Goal: Information Seeking & Learning: Find specific fact

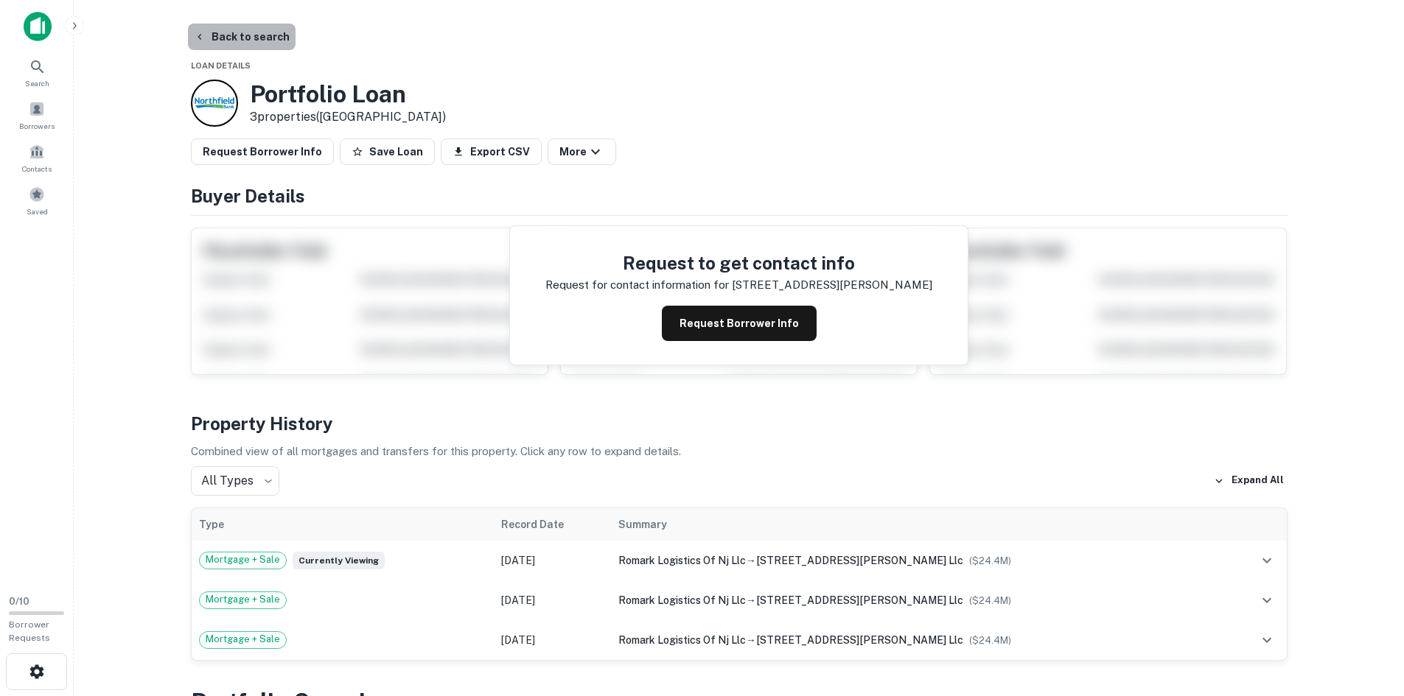
click at [252, 41] on button "Back to search" at bounding box center [242, 37] width 108 height 27
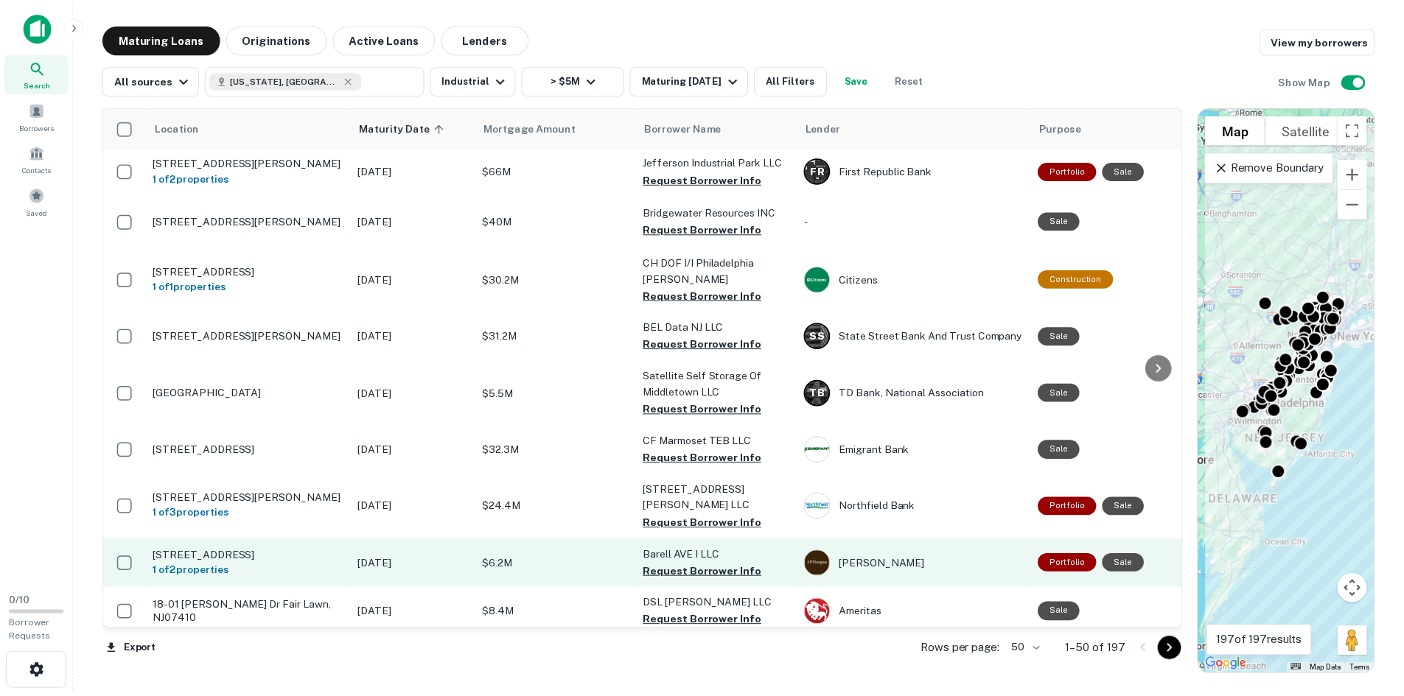
scroll to position [2189, 0]
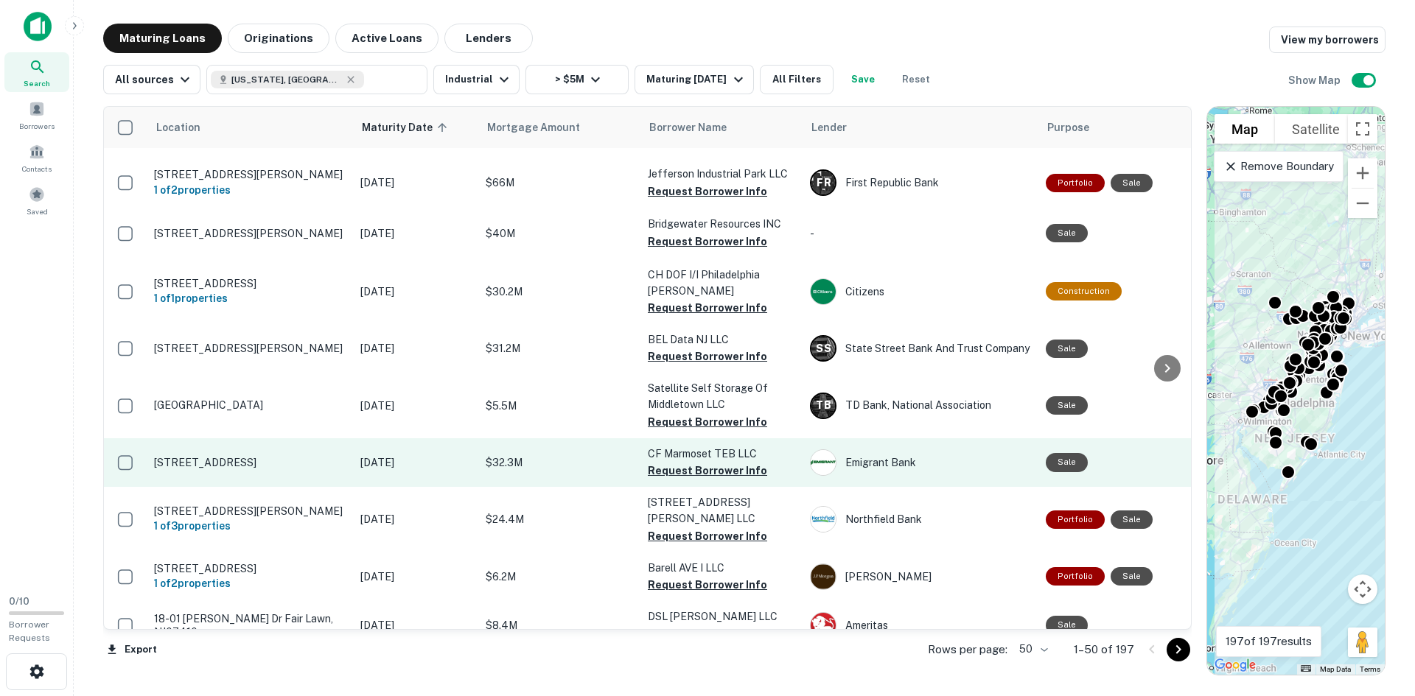
click at [188, 456] on p "[STREET_ADDRESS]" at bounding box center [250, 462] width 192 height 13
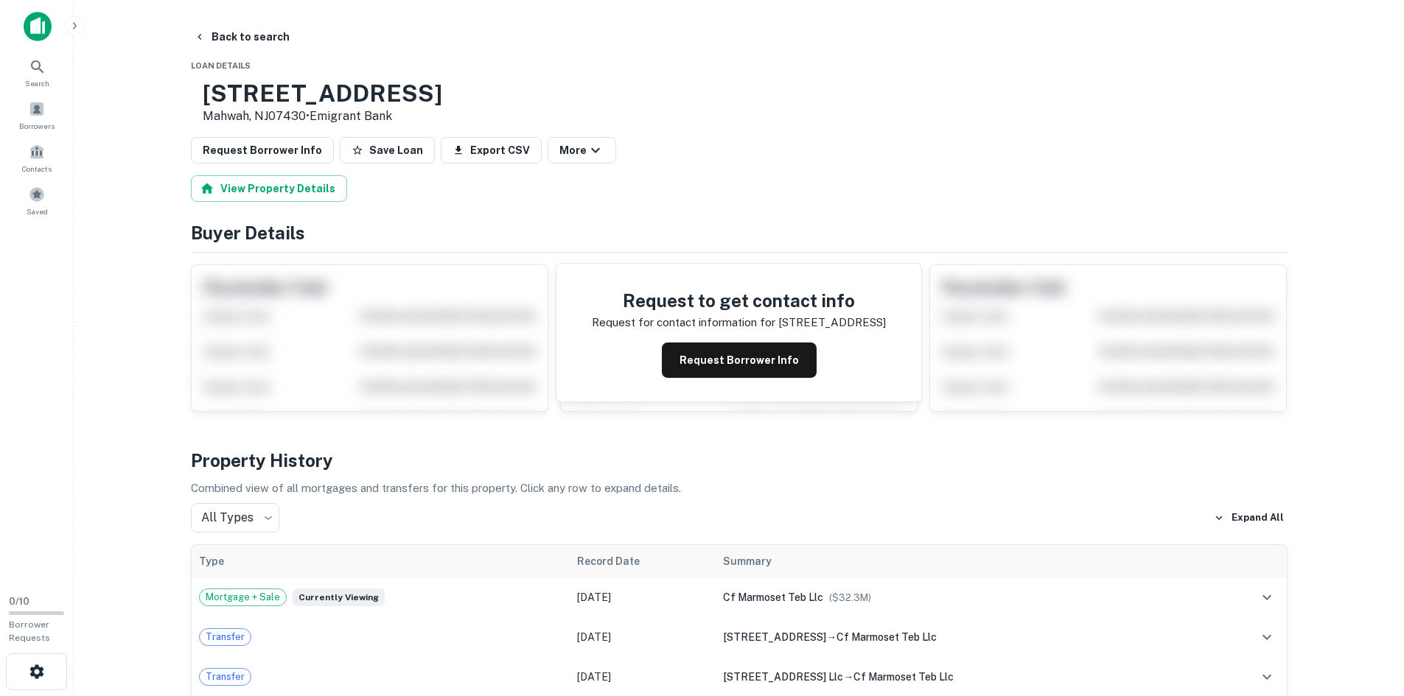
click at [292, 104] on h3 "[STREET_ADDRESS]" at bounding box center [323, 94] width 240 height 28
copy h3 "[STREET_ADDRESS]"
click at [212, 32] on button "Back to search" at bounding box center [242, 37] width 108 height 27
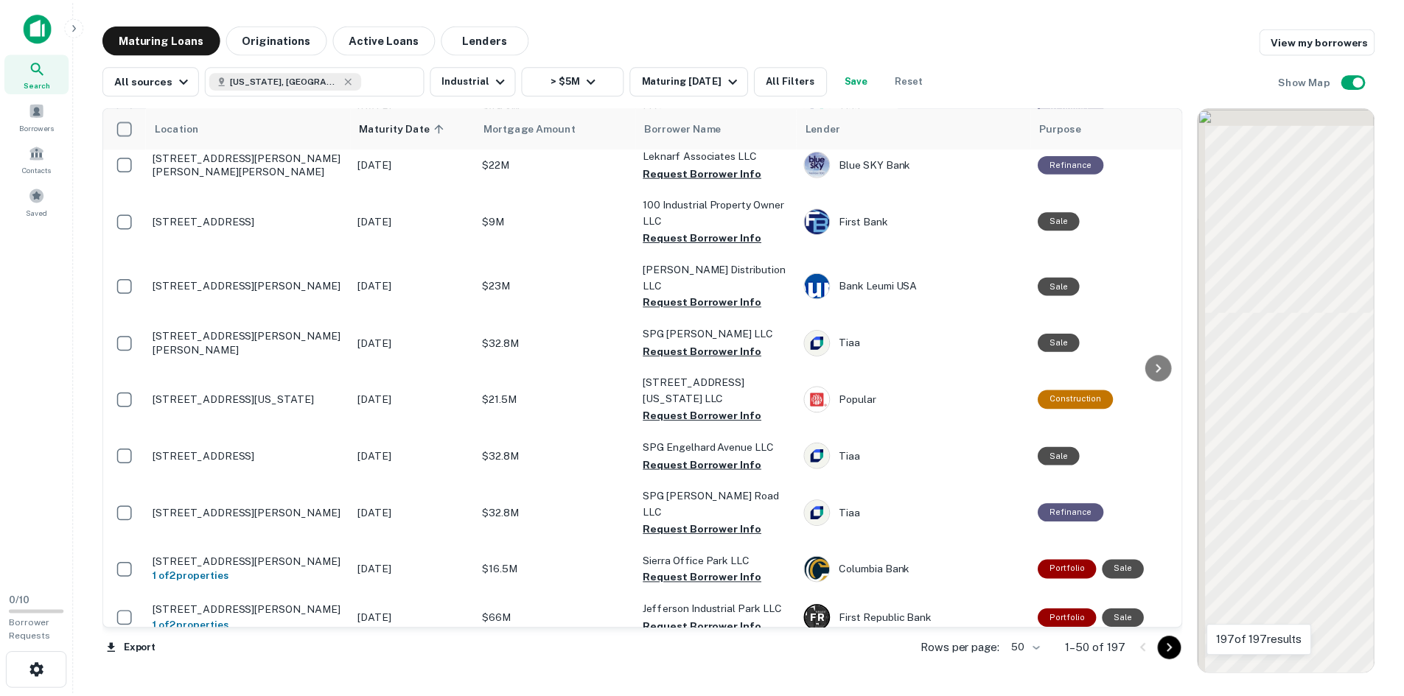
scroll to position [2189, 0]
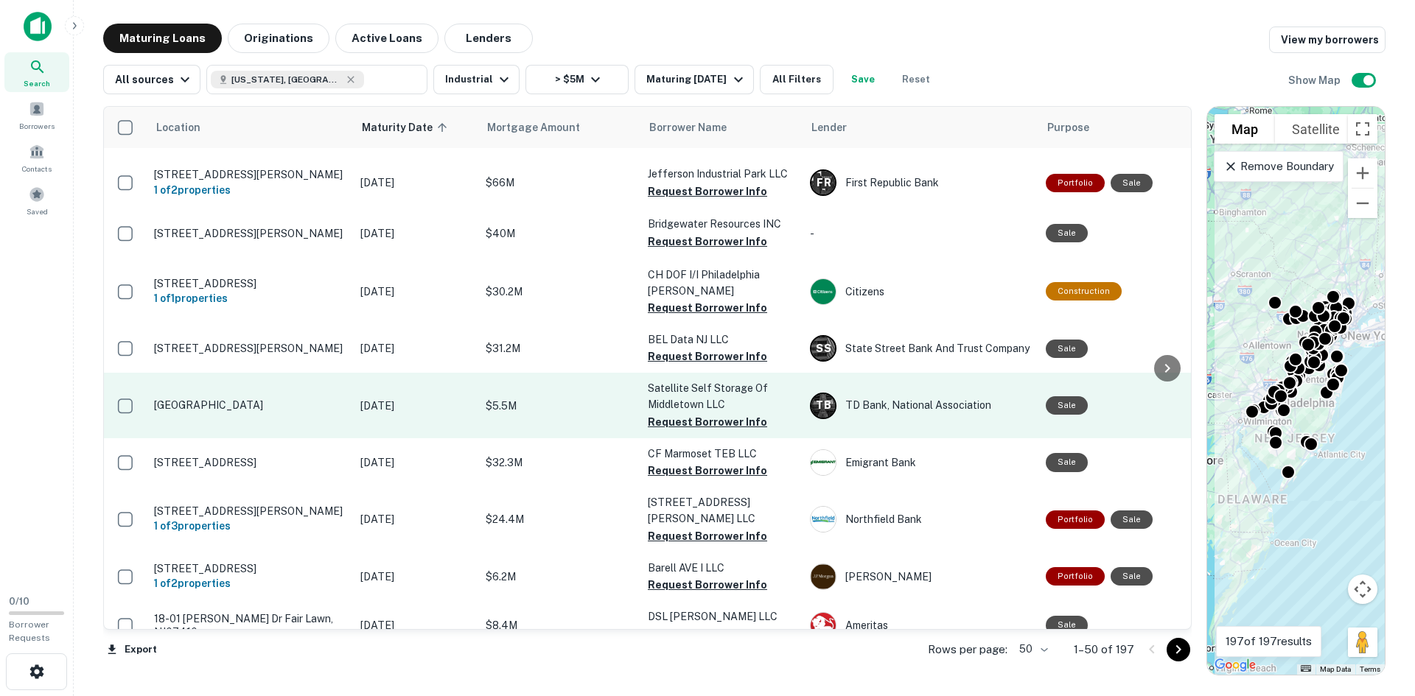
click at [216, 373] on td "[GEOGRAPHIC_DATA]" at bounding box center [250, 405] width 206 height 65
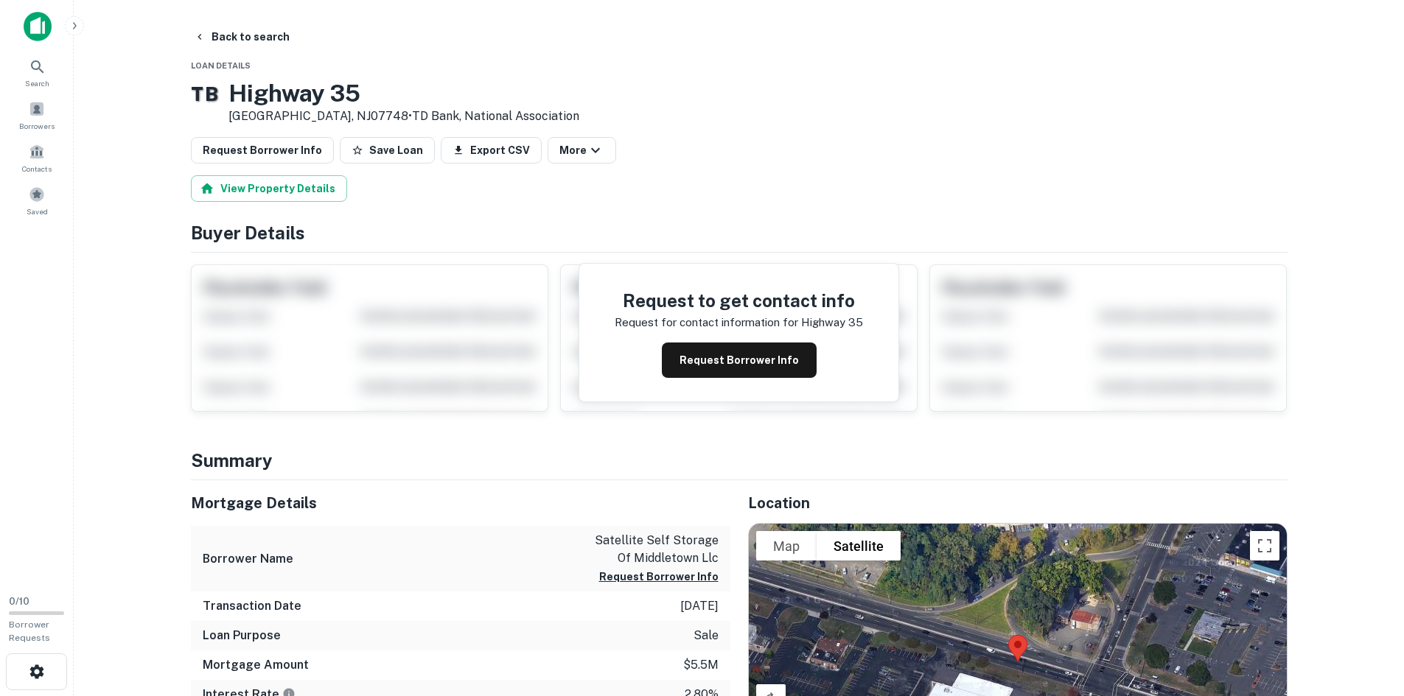
click at [310, 96] on h3 "Highway 35" at bounding box center [403, 94] width 351 height 28
copy h3 "Highway 35"
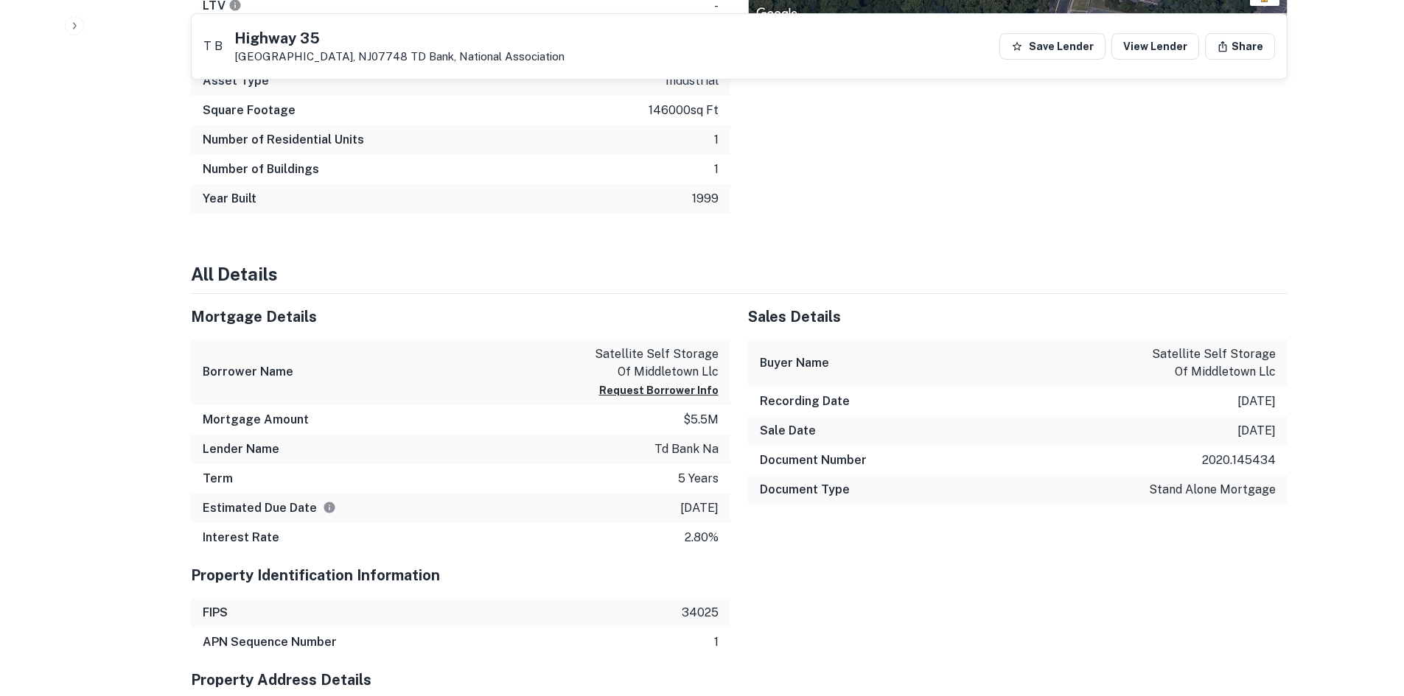
scroll to position [737, 0]
drag, startPoint x: 719, startPoint y: 363, endPoint x: 621, endPoint y: 343, distance: 100.0
click at [621, 343] on div "Borrower Name satellite self storage of middletown llc Request Borrower Info" at bounding box center [460, 372] width 539 height 66
drag, startPoint x: 604, startPoint y: 346, endPoint x: 699, endPoint y: 364, distance: 97.4
click at [699, 364] on p "satellite self storage of middletown llc" at bounding box center [652, 362] width 133 height 35
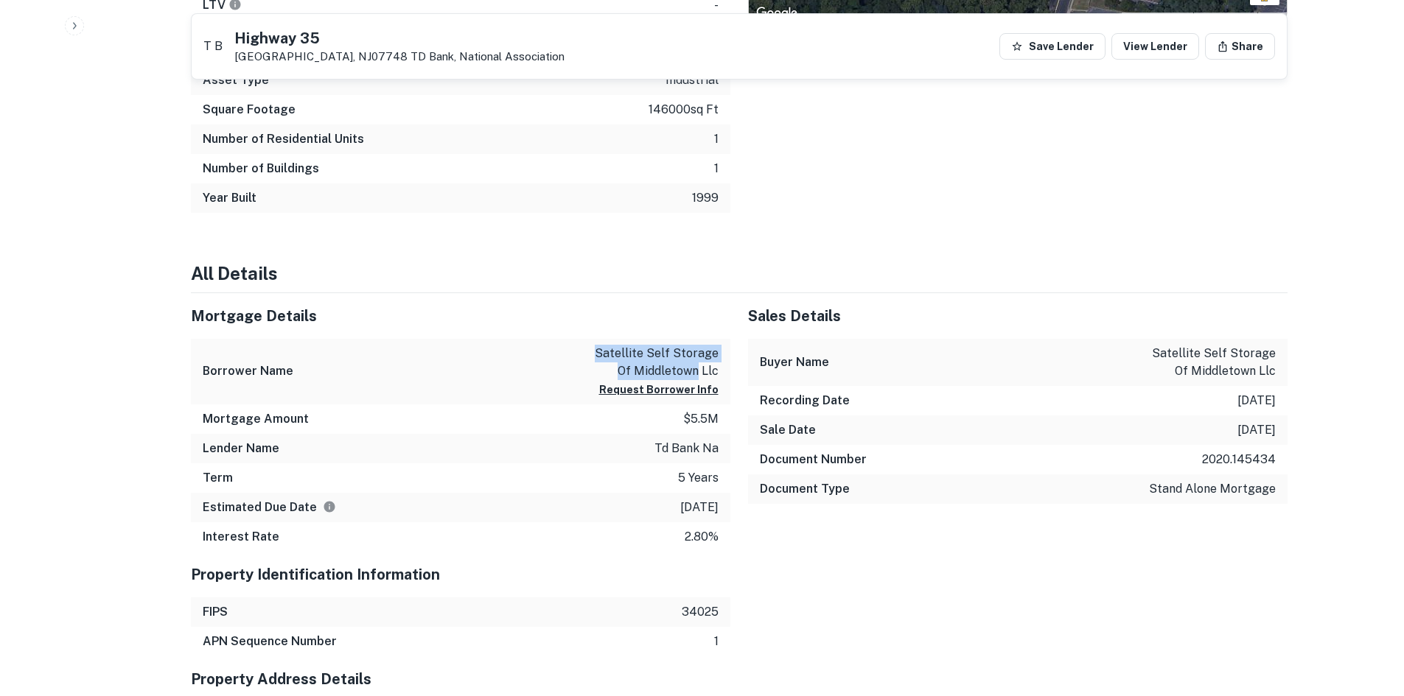
copy p "satellite self storage of [GEOGRAPHIC_DATA]"
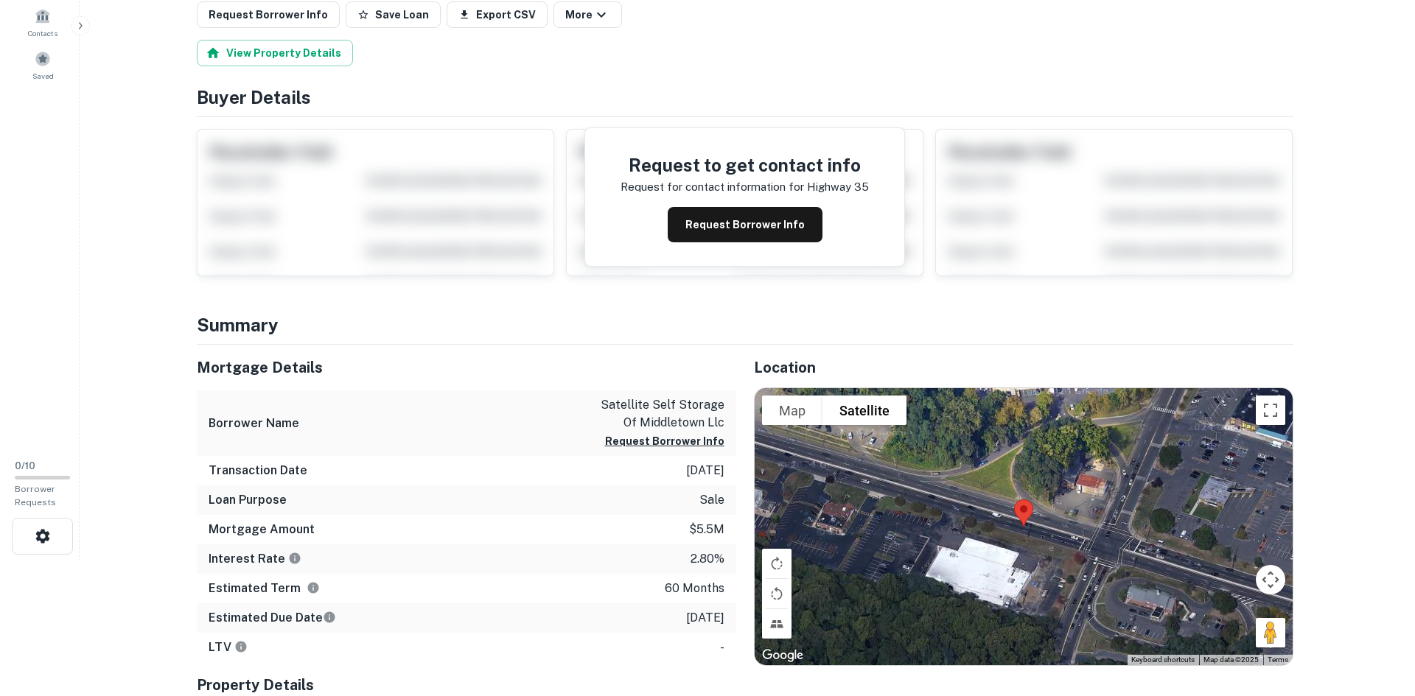
scroll to position [0, 0]
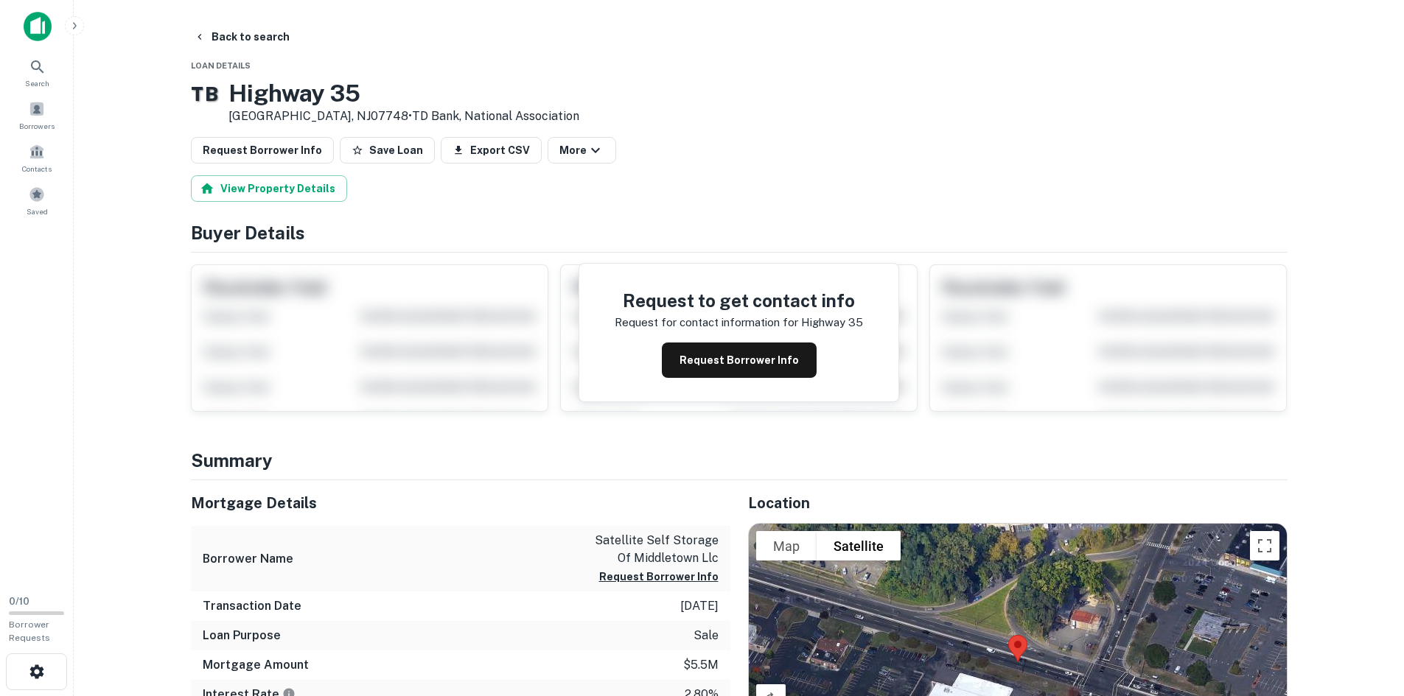
click at [251, 42] on button "Back to search" at bounding box center [242, 37] width 108 height 27
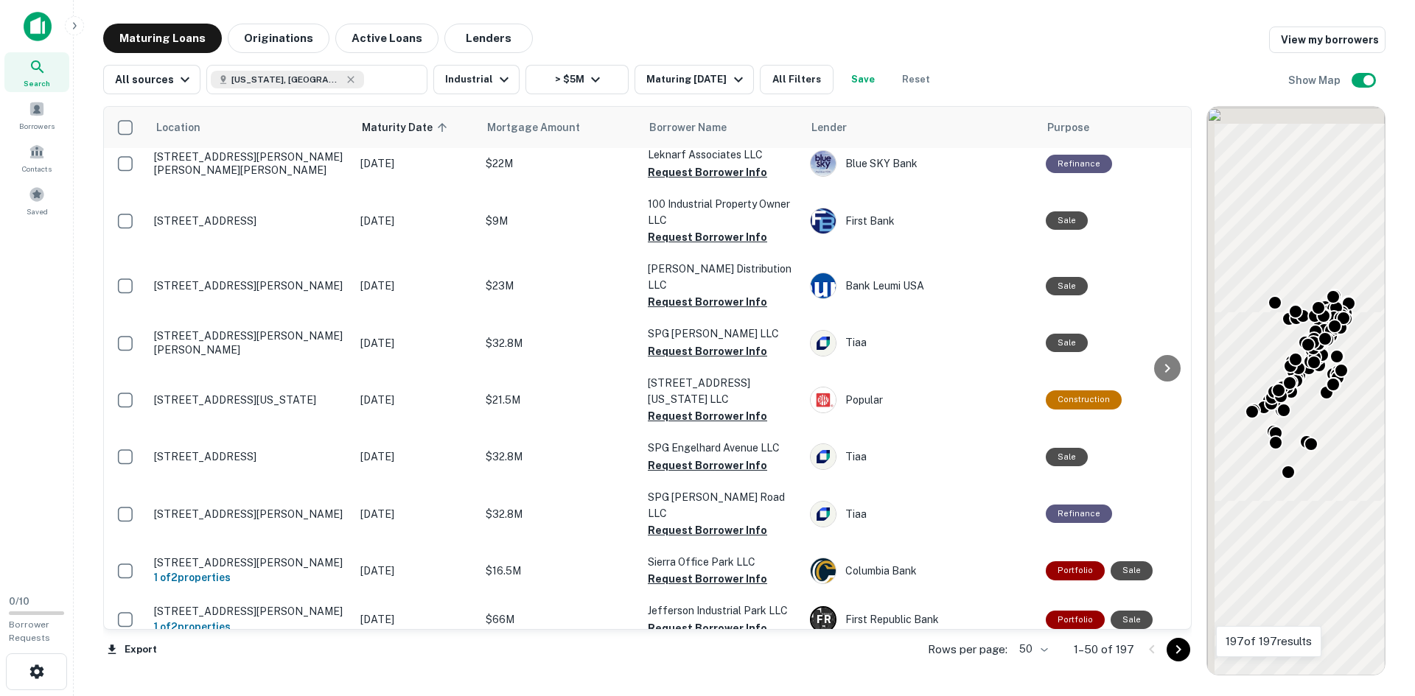
scroll to position [2189, 0]
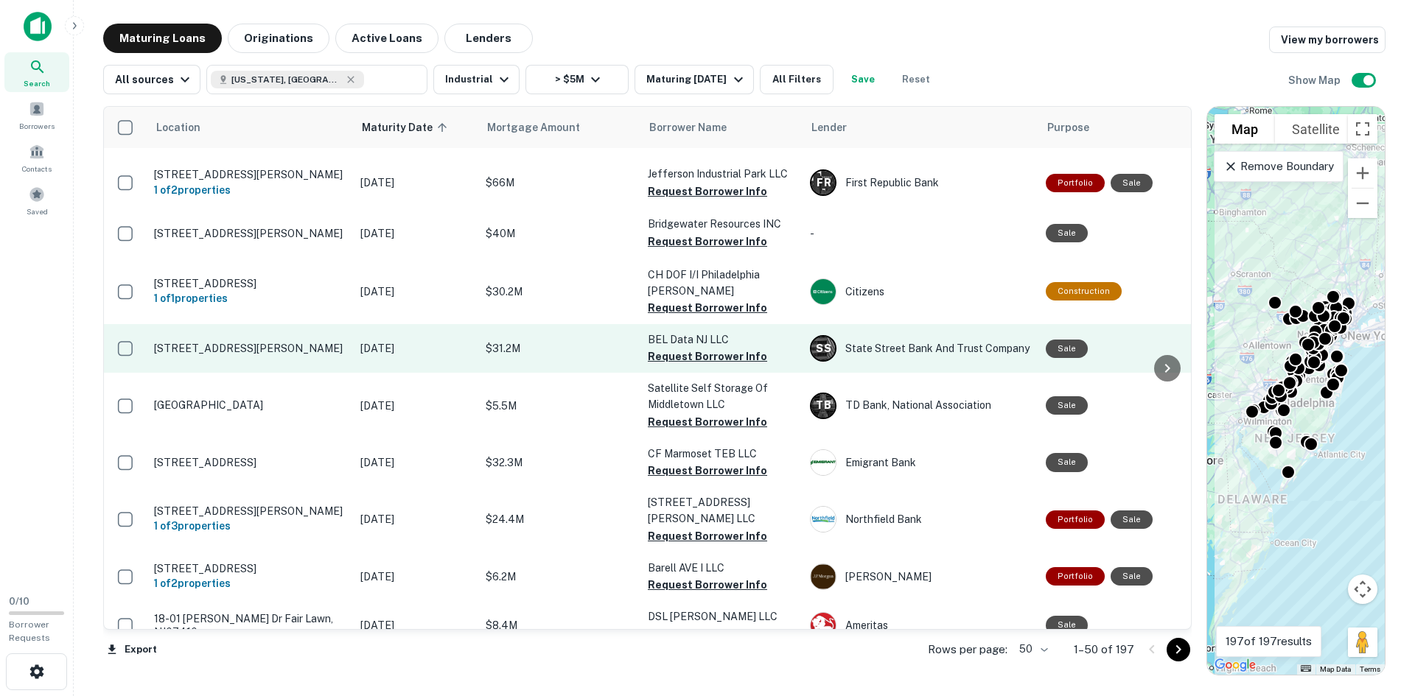
click at [232, 324] on td "[STREET_ADDRESS][PERSON_NAME]" at bounding box center [250, 348] width 206 height 49
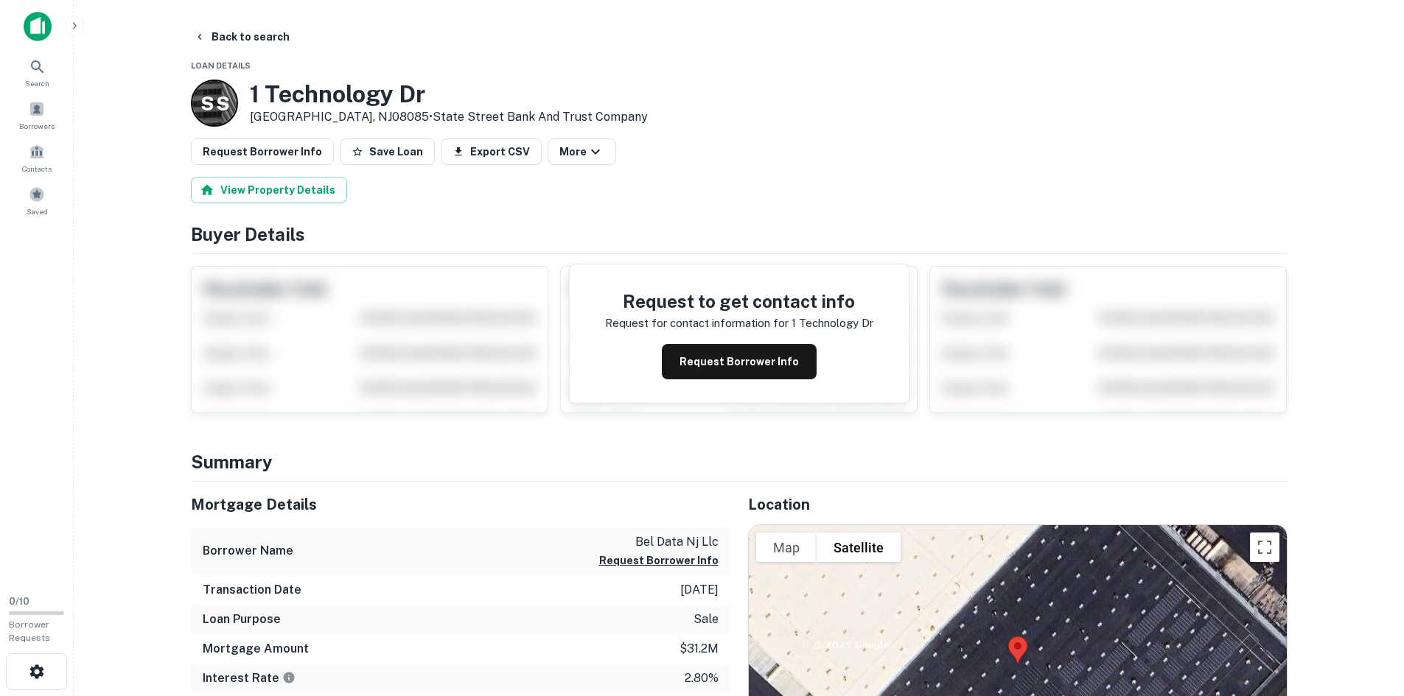
click at [318, 96] on h3 "1 Technology Dr" at bounding box center [449, 94] width 398 height 28
copy h3 "1 Technology Dr"
click at [198, 32] on icon "button" at bounding box center [200, 37] width 12 height 12
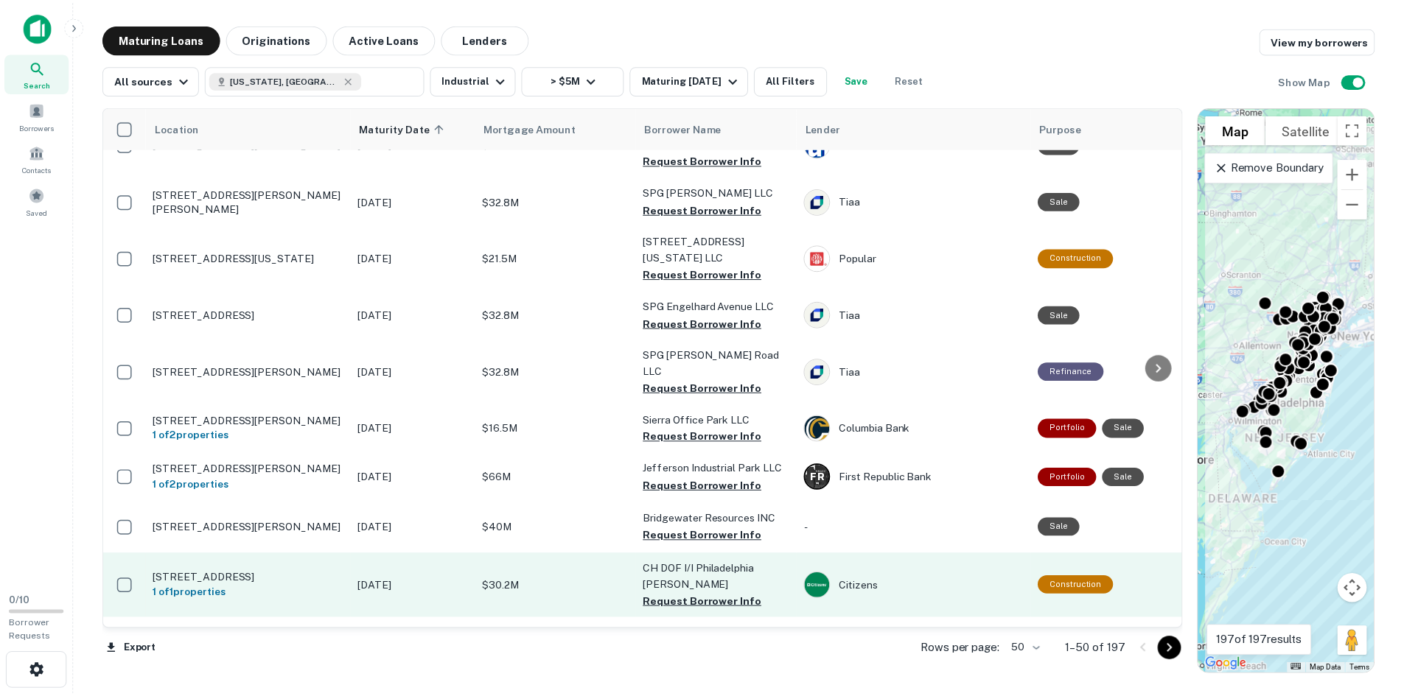
scroll to position [1968, 0]
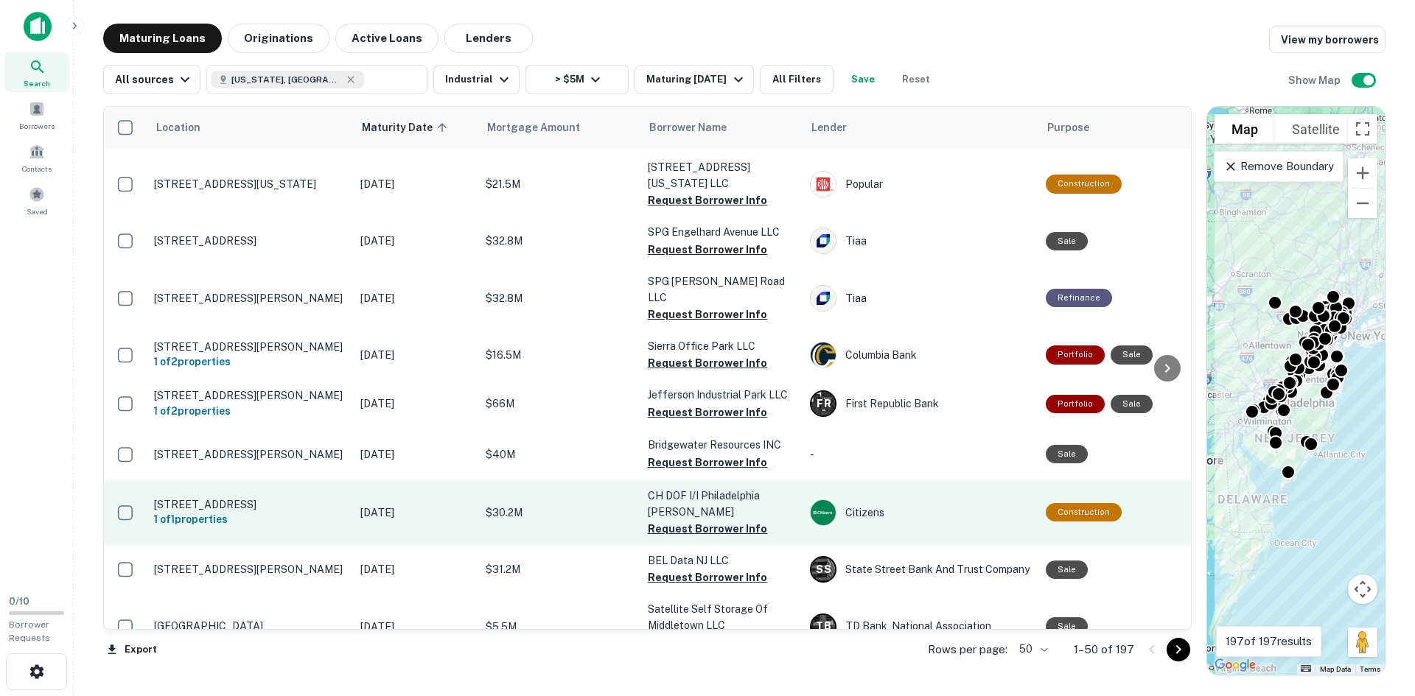
click at [342, 498] on p "[STREET_ADDRESS]" at bounding box center [250, 504] width 192 height 13
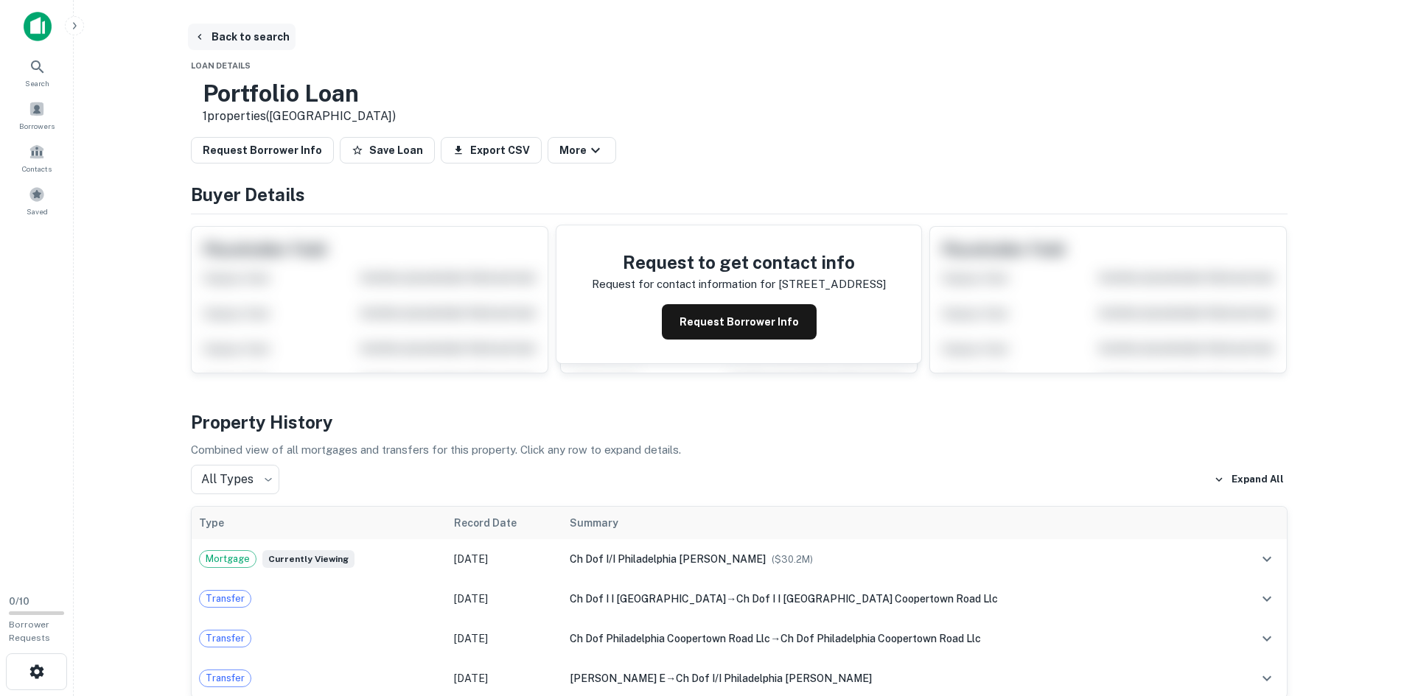
click at [237, 42] on button "Back to search" at bounding box center [242, 37] width 108 height 27
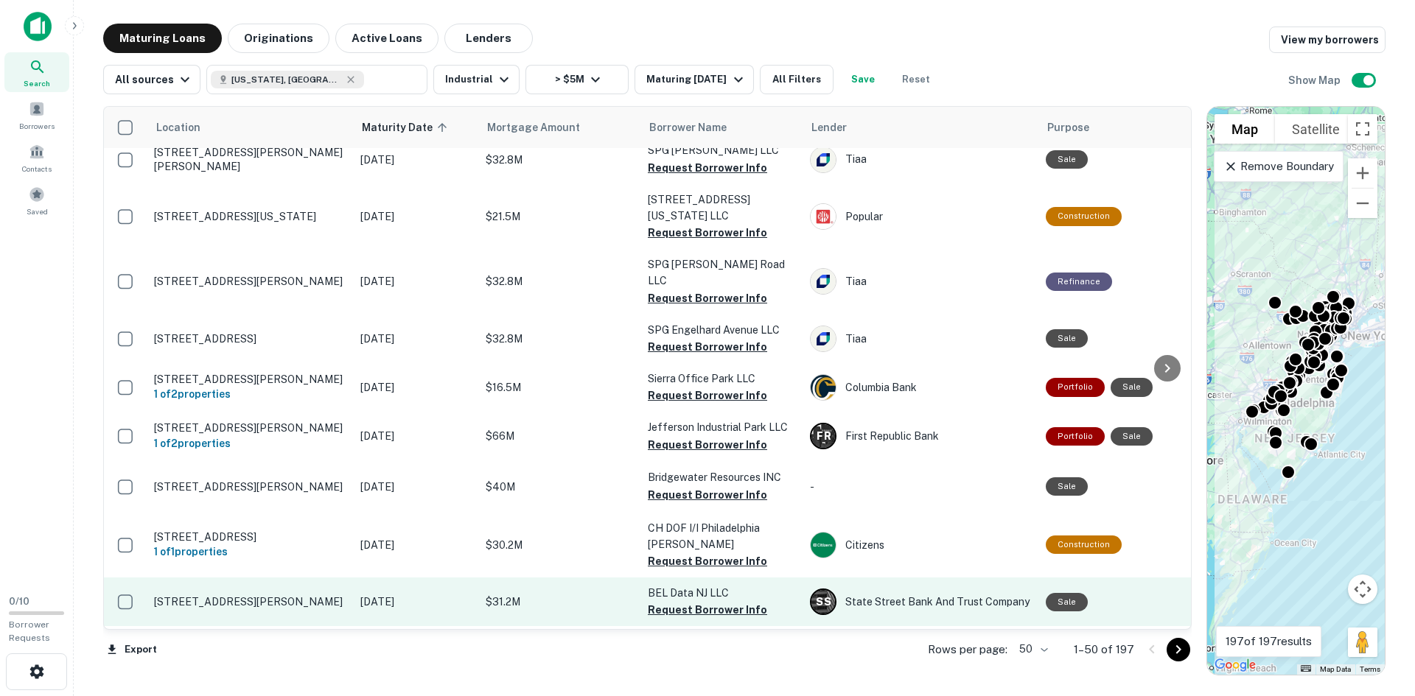
scroll to position [1894, 0]
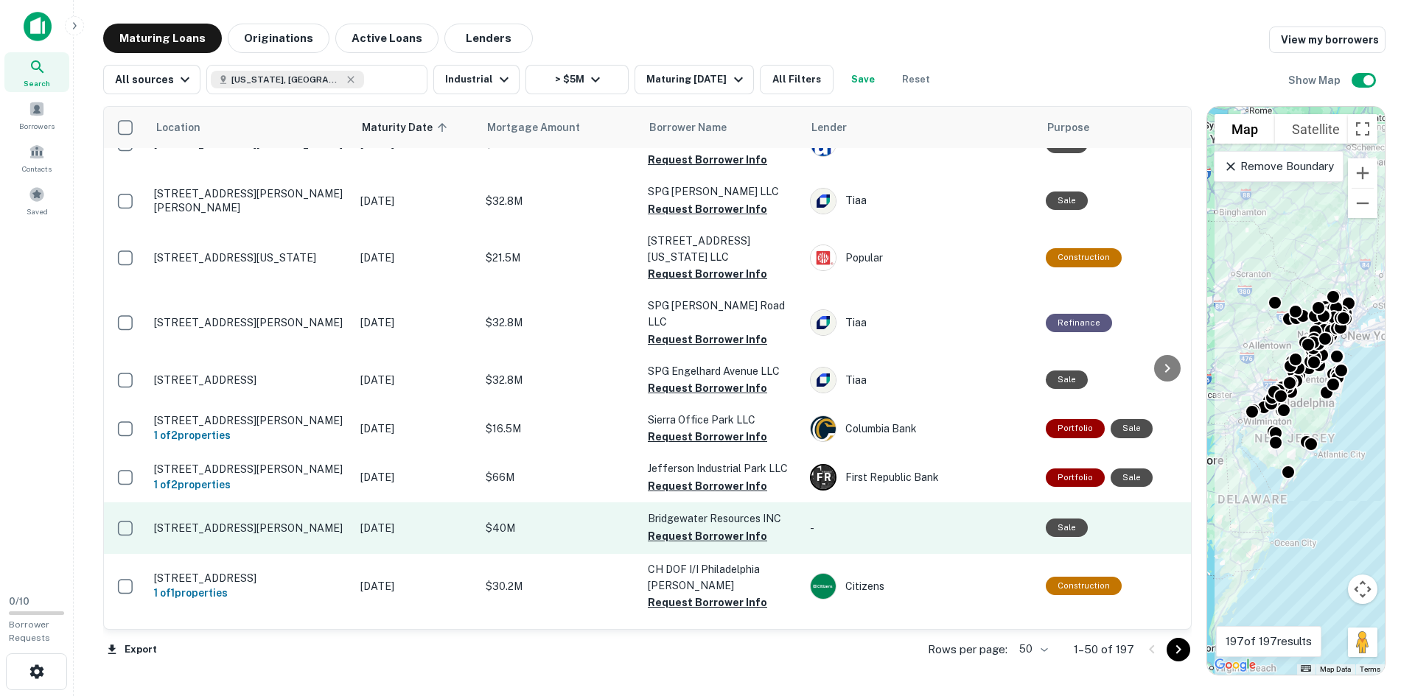
click at [234, 522] on p "[STREET_ADDRESS][PERSON_NAME]" at bounding box center [250, 528] width 192 height 13
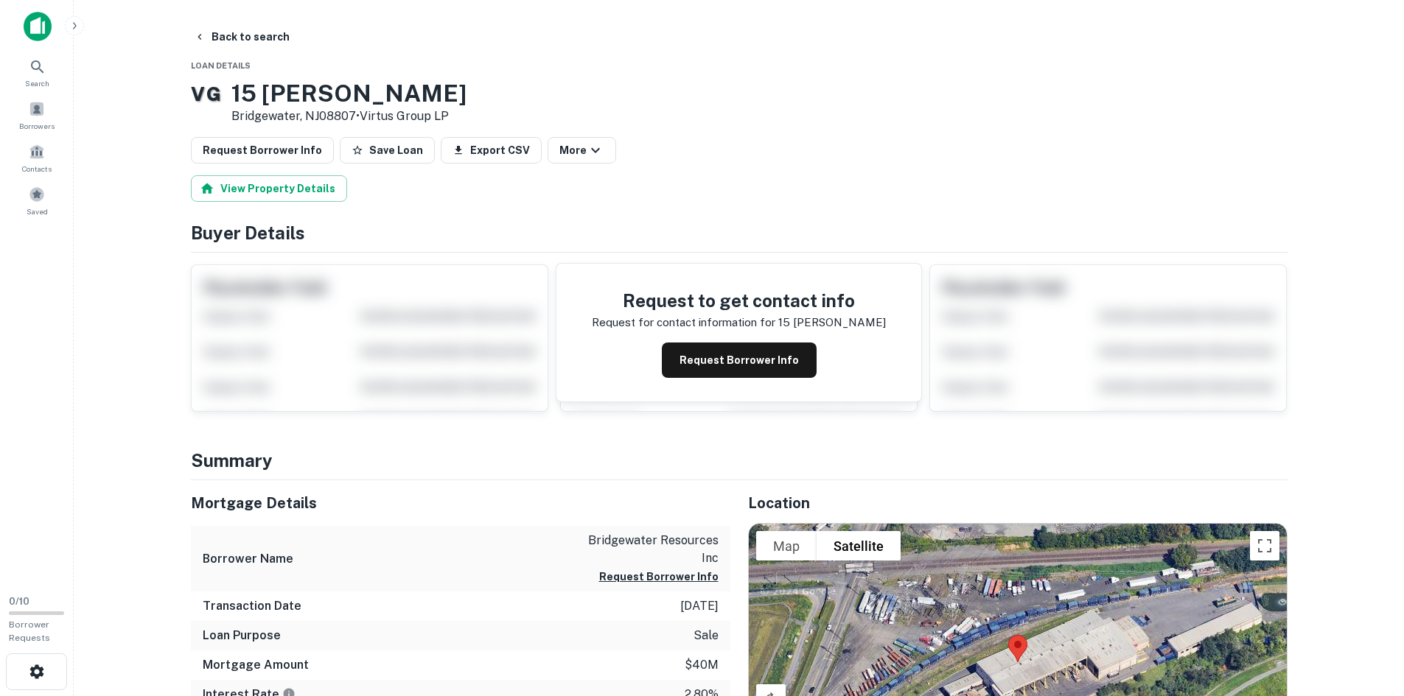
click at [325, 94] on h3 "15 [PERSON_NAME]" at bounding box center [348, 94] width 235 height 28
copy h3 "15 [PERSON_NAME]"
click at [212, 35] on button "Back to search" at bounding box center [242, 37] width 108 height 27
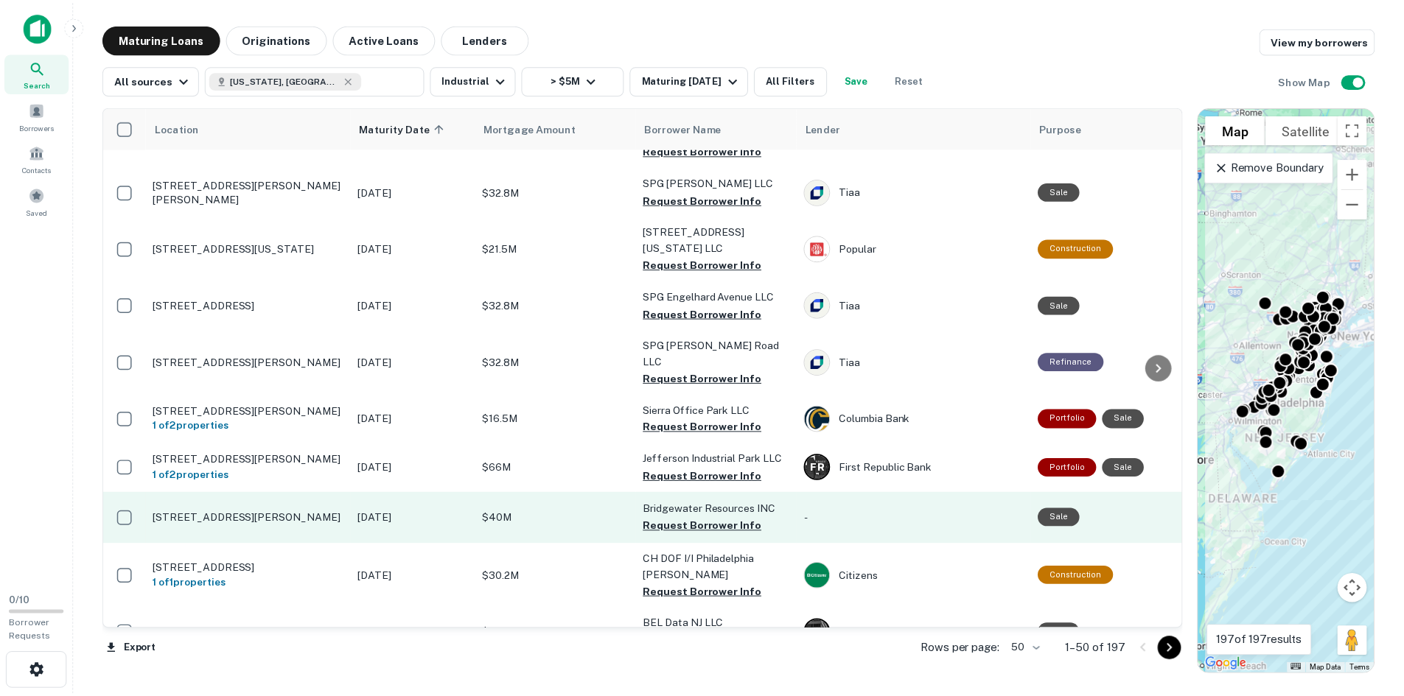
scroll to position [1894, 0]
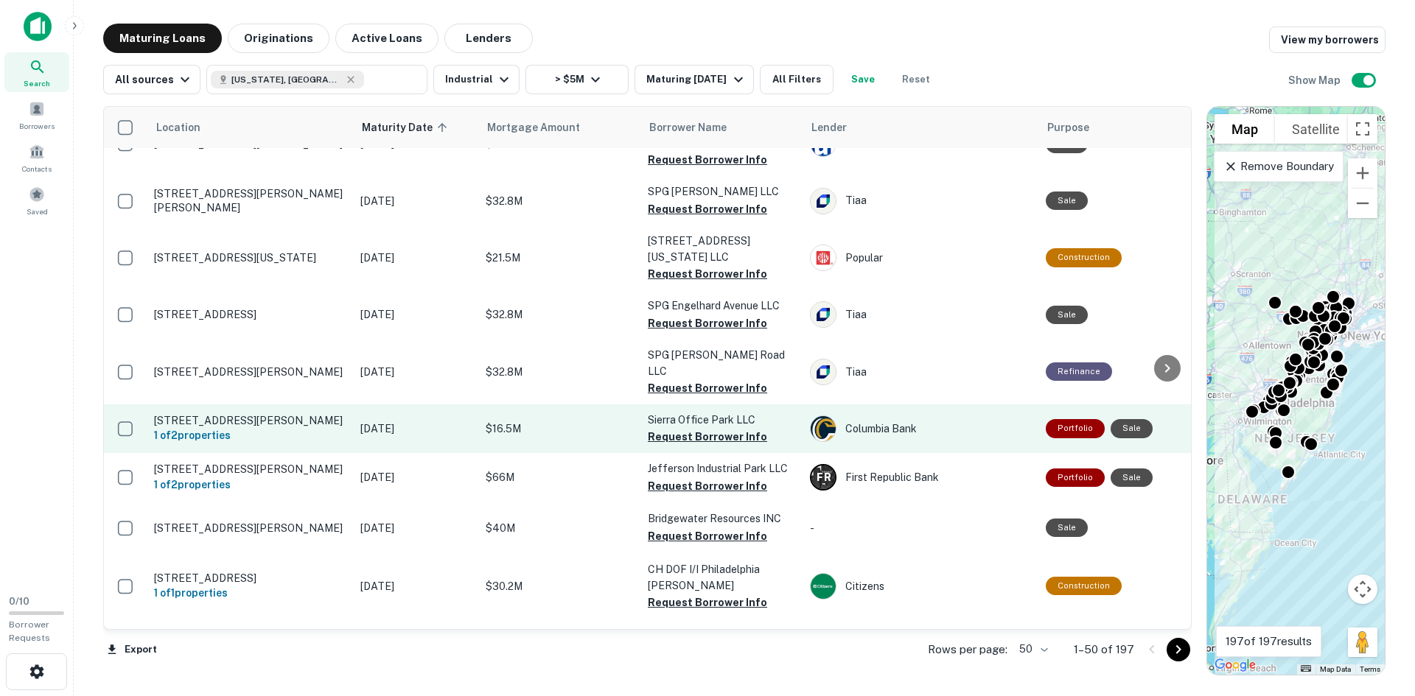
click at [239, 414] on p "[STREET_ADDRESS][PERSON_NAME]" at bounding box center [250, 420] width 192 height 13
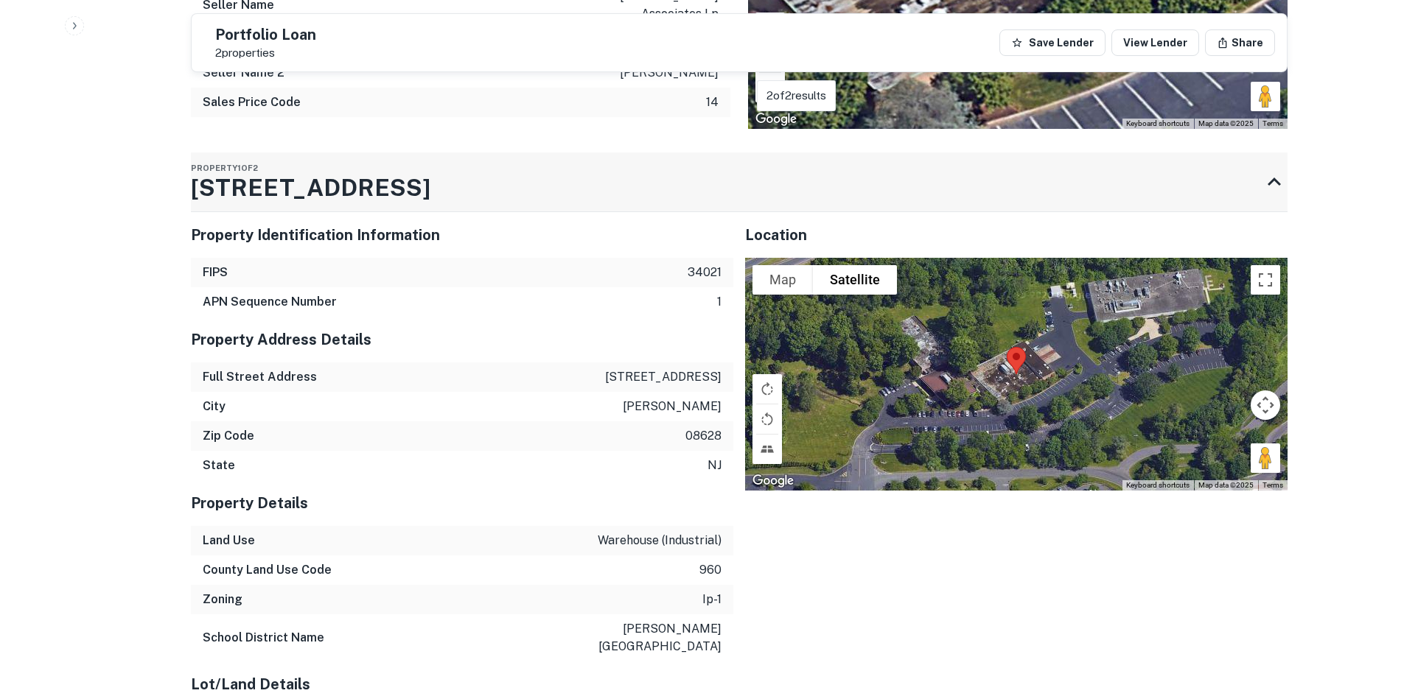
click at [395, 206] on div "Property 1 of 2 [STREET_ADDRESS]" at bounding box center [726, 182] width 1070 height 59
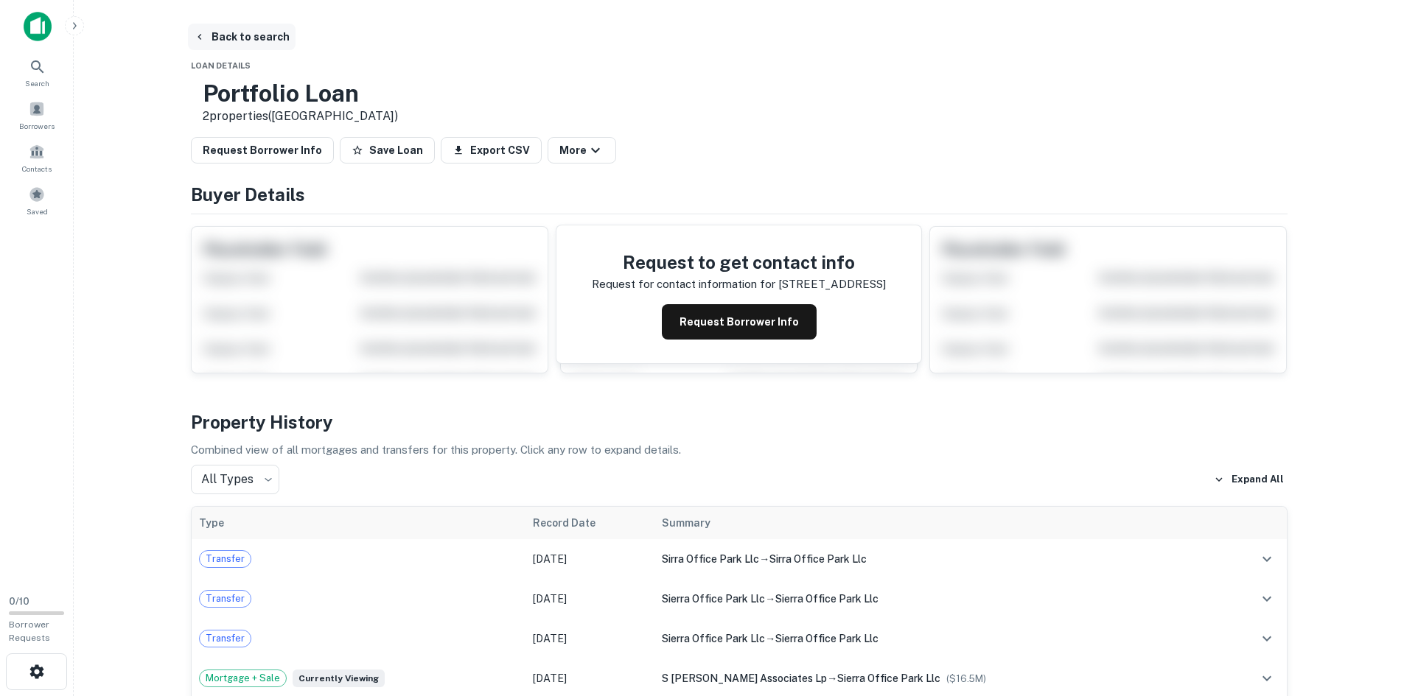
click at [203, 31] on icon "button" at bounding box center [200, 37] width 12 height 12
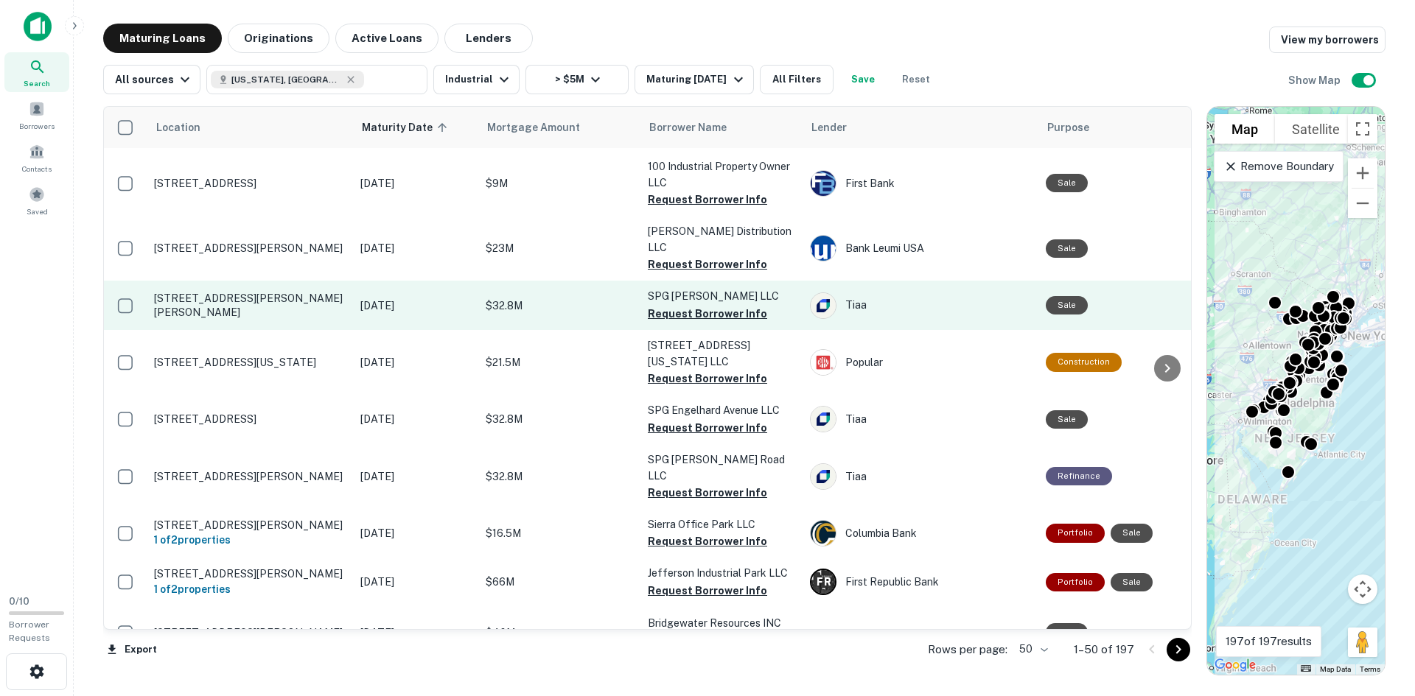
scroll to position [1811, 0]
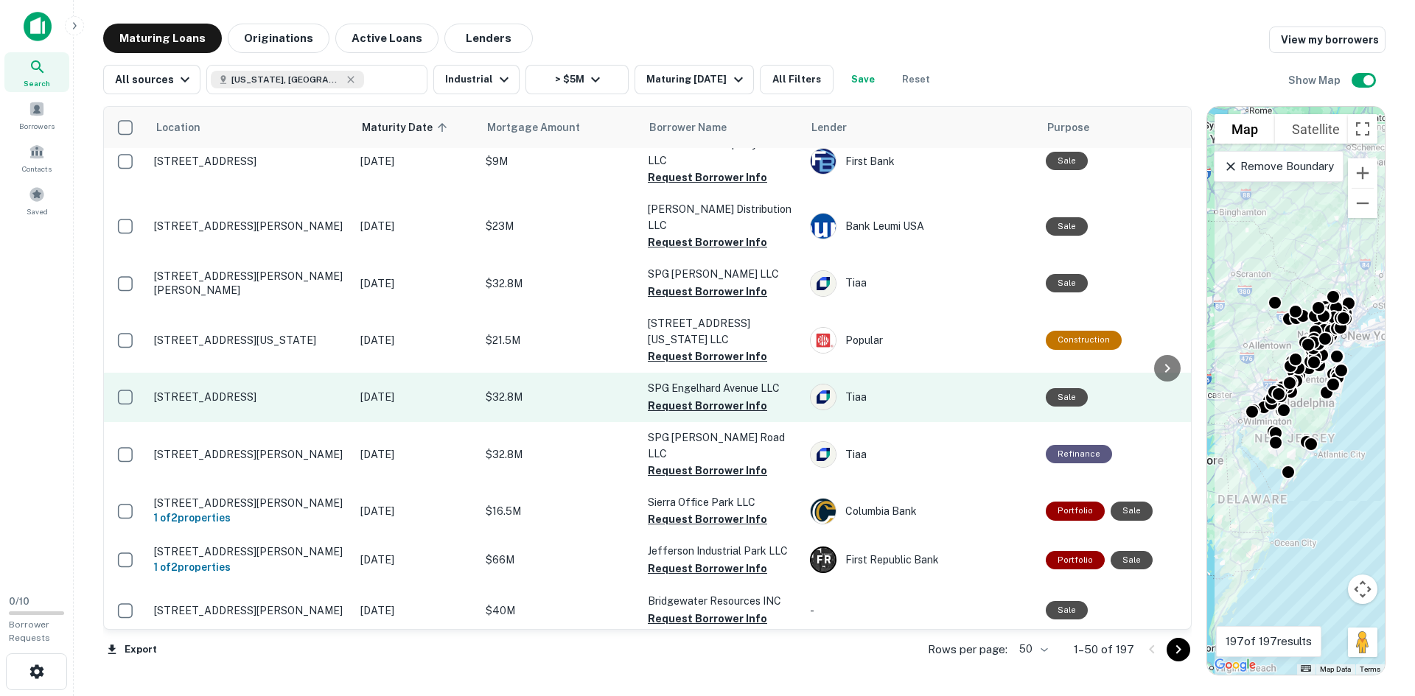
click at [212, 373] on td "[STREET_ADDRESS]" at bounding box center [250, 397] width 206 height 49
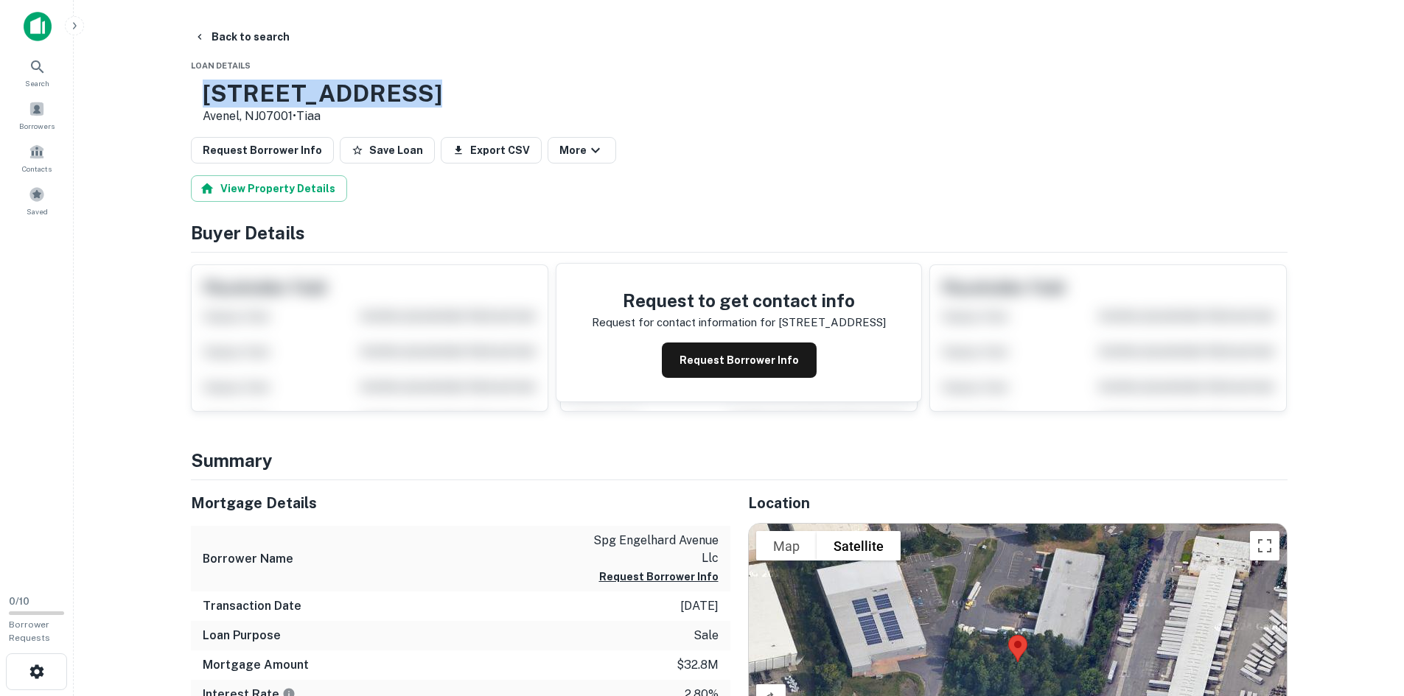
drag, startPoint x: 444, startPoint y: 95, endPoint x: 249, endPoint y: 94, distance: 194.6
click at [249, 94] on div "[STREET_ADDRESS] • [GEOGRAPHIC_DATA]" at bounding box center [739, 103] width 1097 height 46
copy h3 "[STREET_ADDRESS]"
click at [217, 44] on button "Back to search" at bounding box center [242, 37] width 108 height 27
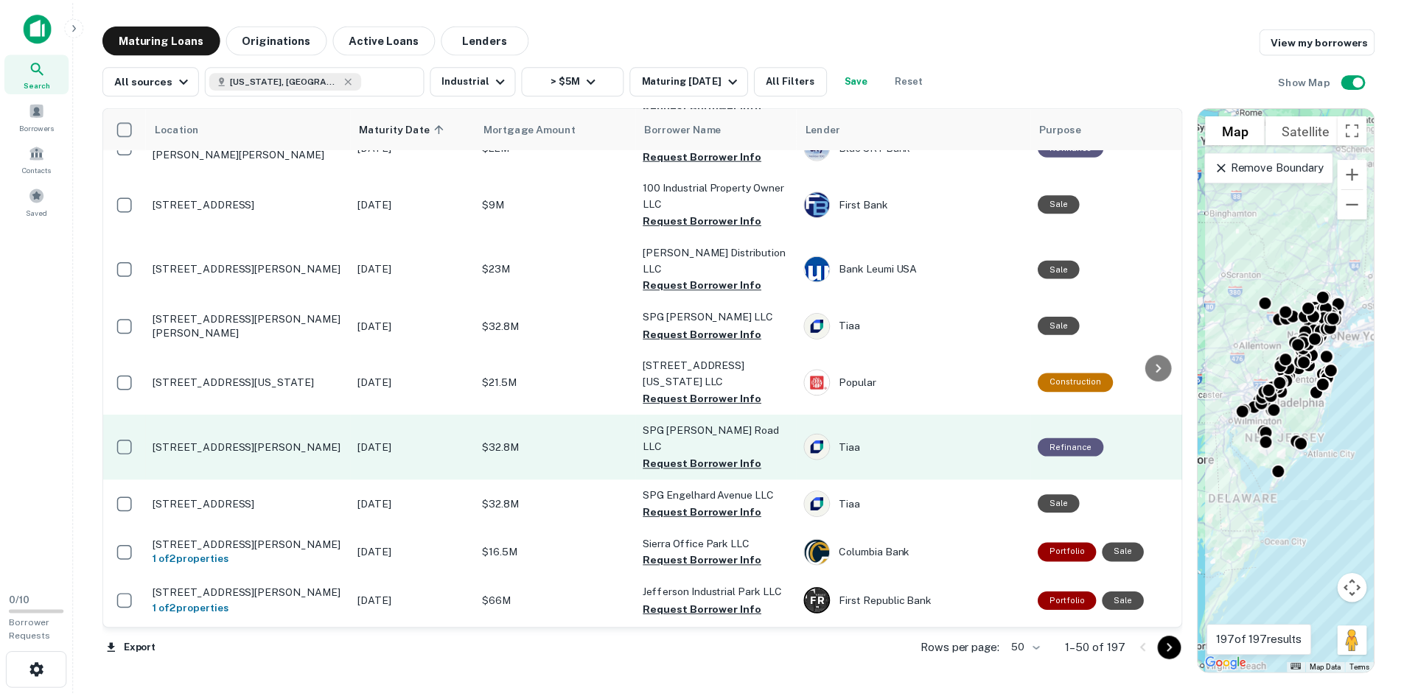
scroll to position [1747, 0]
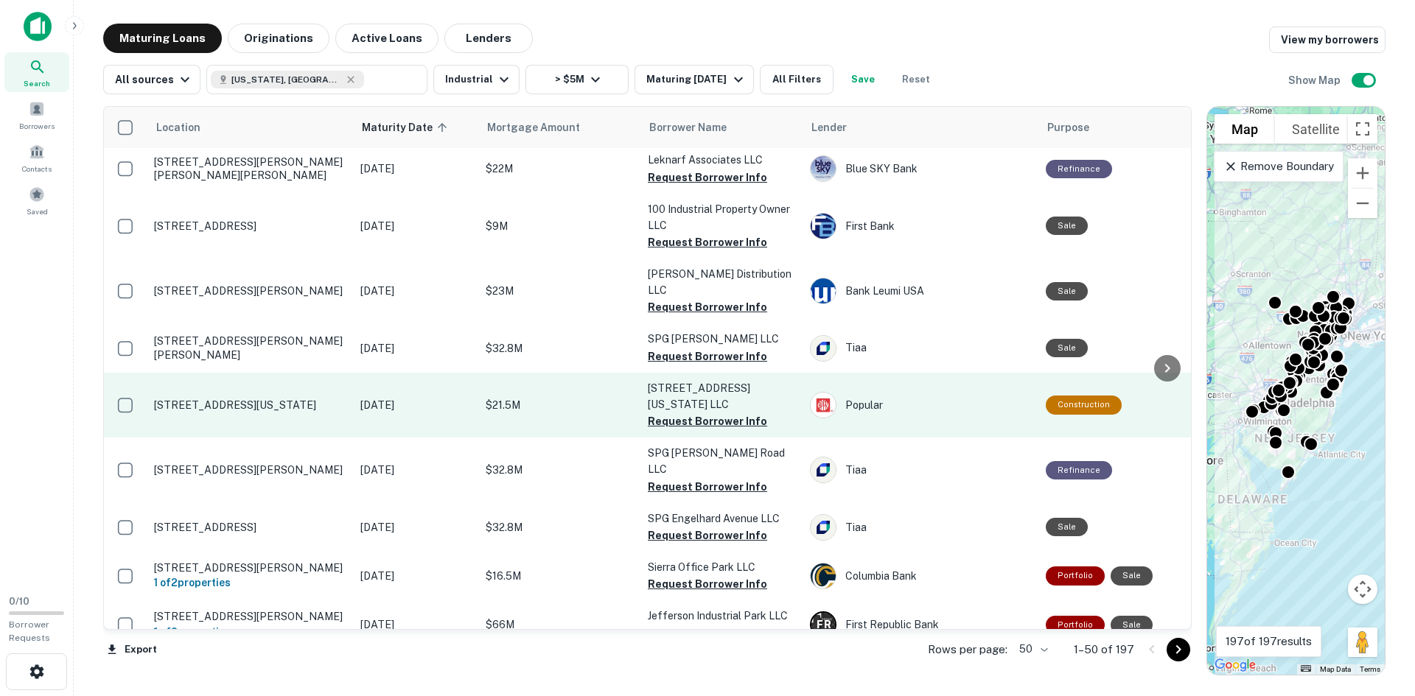
click at [207, 399] on p "[STREET_ADDRESS][US_STATE]" at bounding box center [250, 405] width 192 height 13
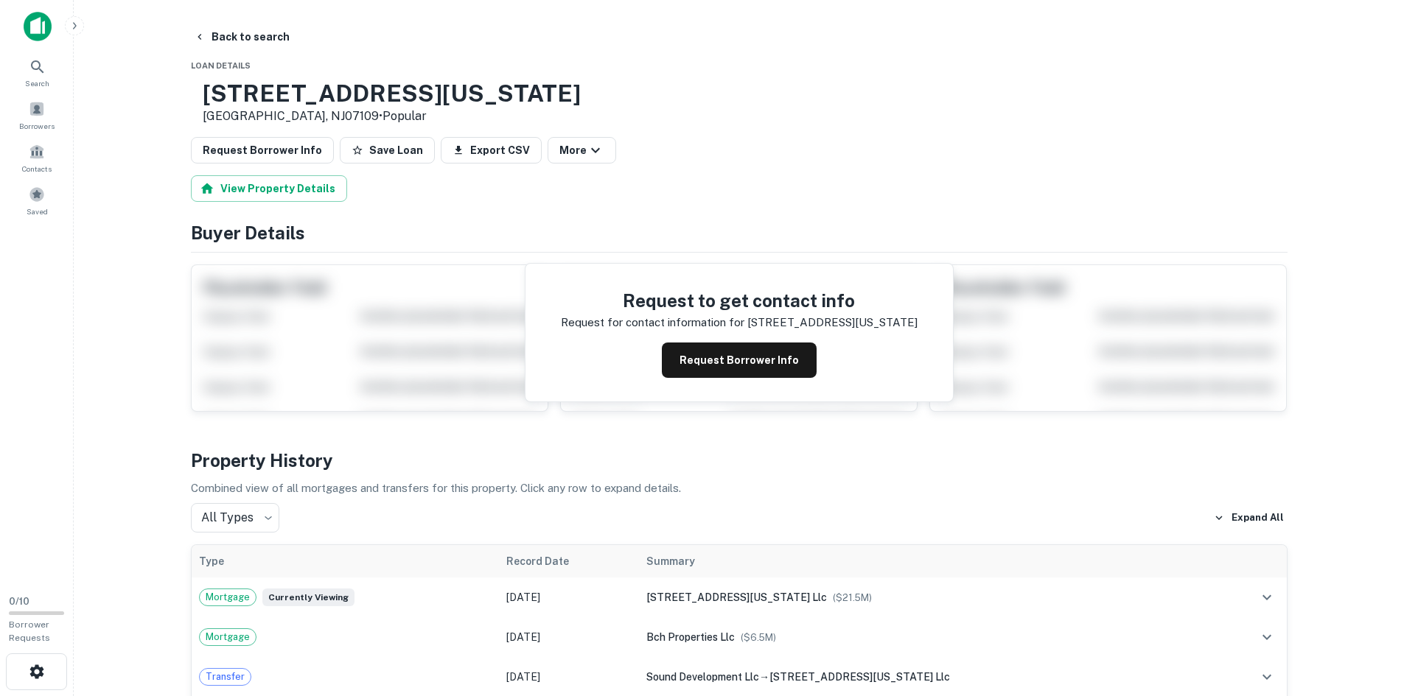
click at [307, 96] on h3 "[STREET_ADDRESS][US_STATE]" at bounding box center [392, 94] width 378 height 28
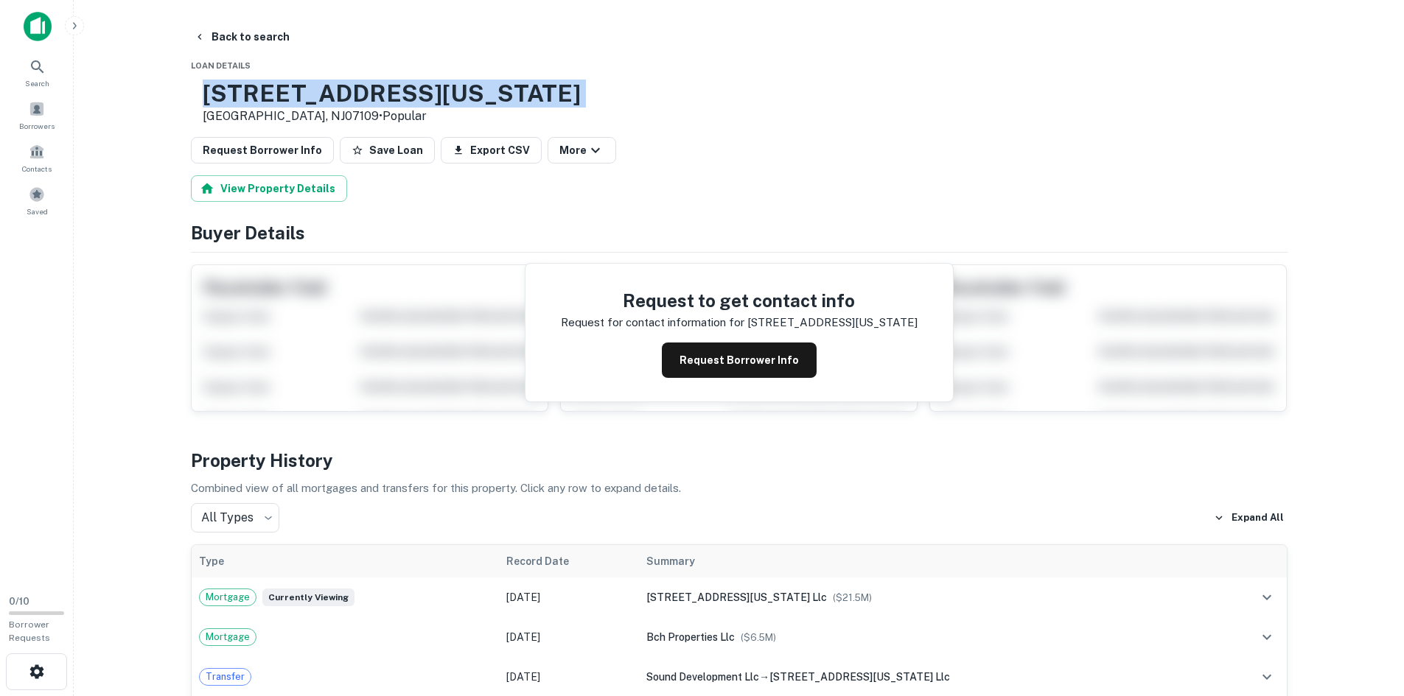
click at [307, 96] on h3 "[STREET_ADDRESS][US_STATE]" at bounding box center [392, 94] width 378 height 28
copy h3 "[STREET_ADDRESS][US_STATE]"
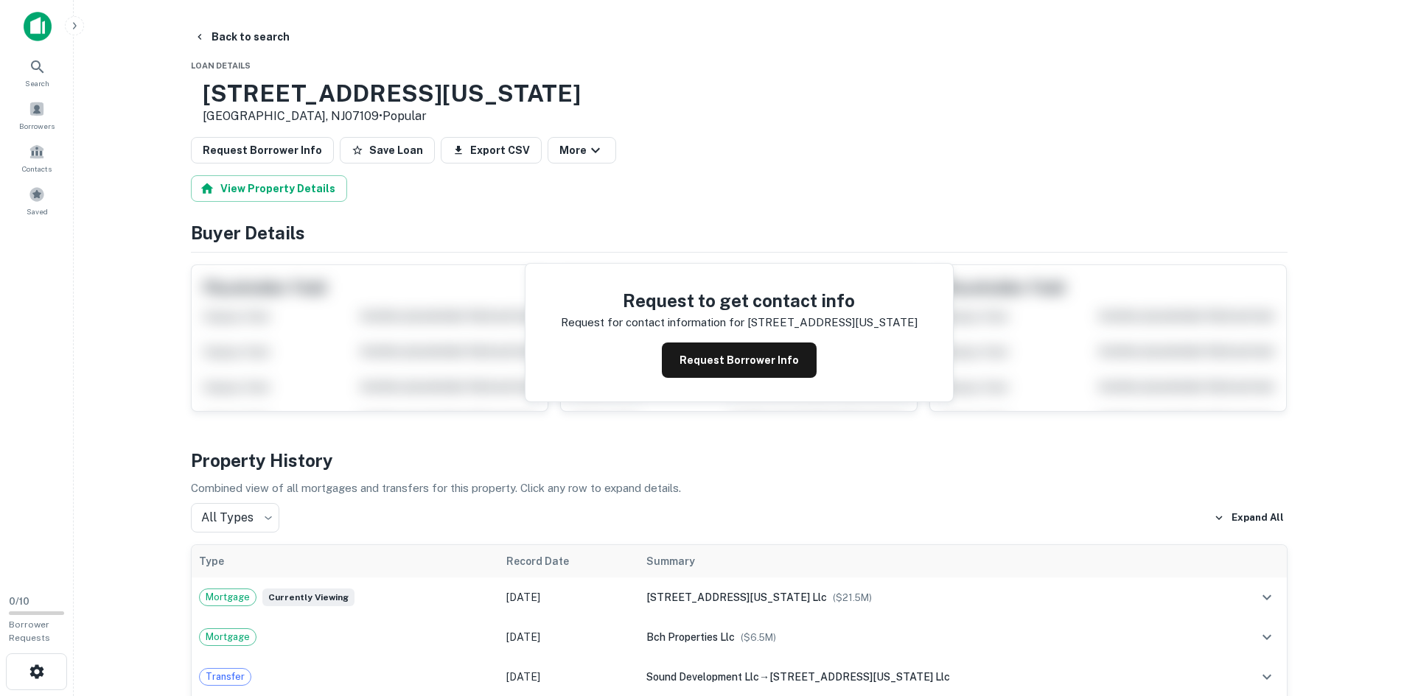
click at [89, 200] on main "Back to search Loan Details [STREET_ADDRESS][US_STATE] • Popular Request Borrow…" at bounding box center [739, 348] width 1330 height 696
click at [226, 38] on button "Back to search" at bounding box center [242, 37] width 108 height 27
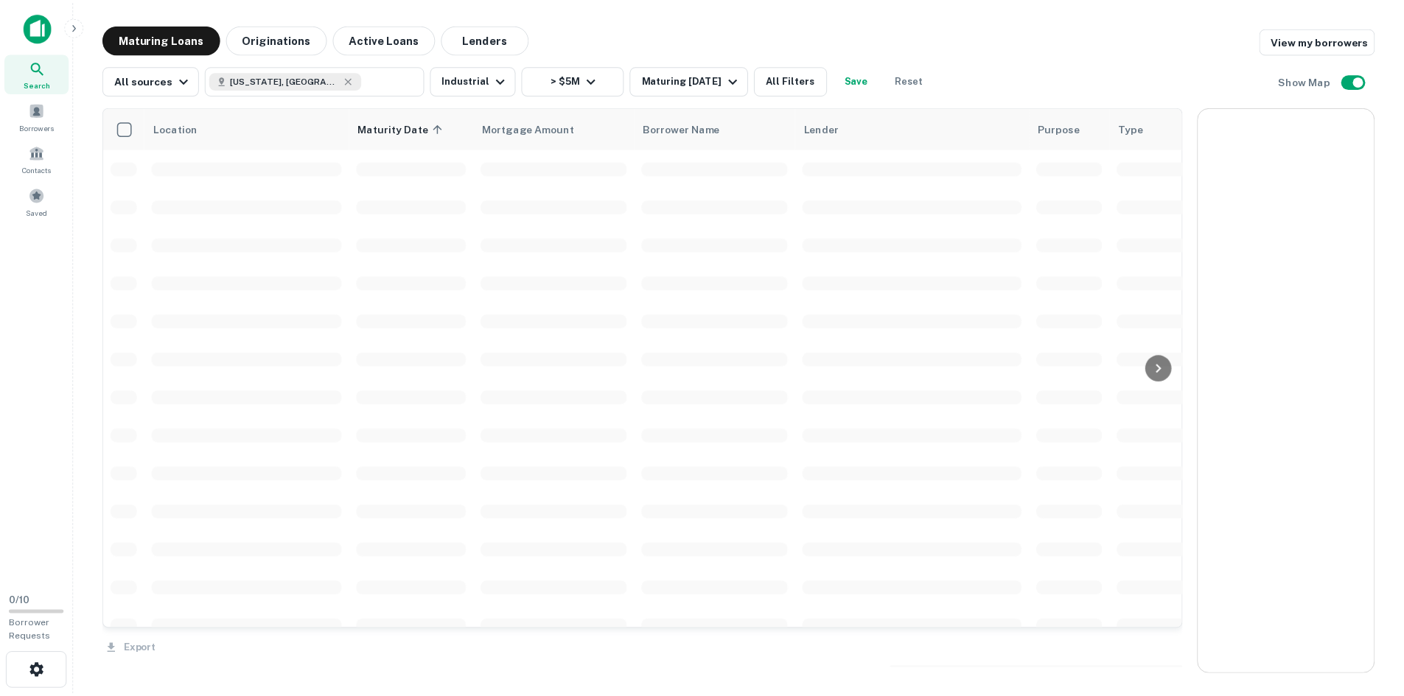
scroll to position [1747, 0]
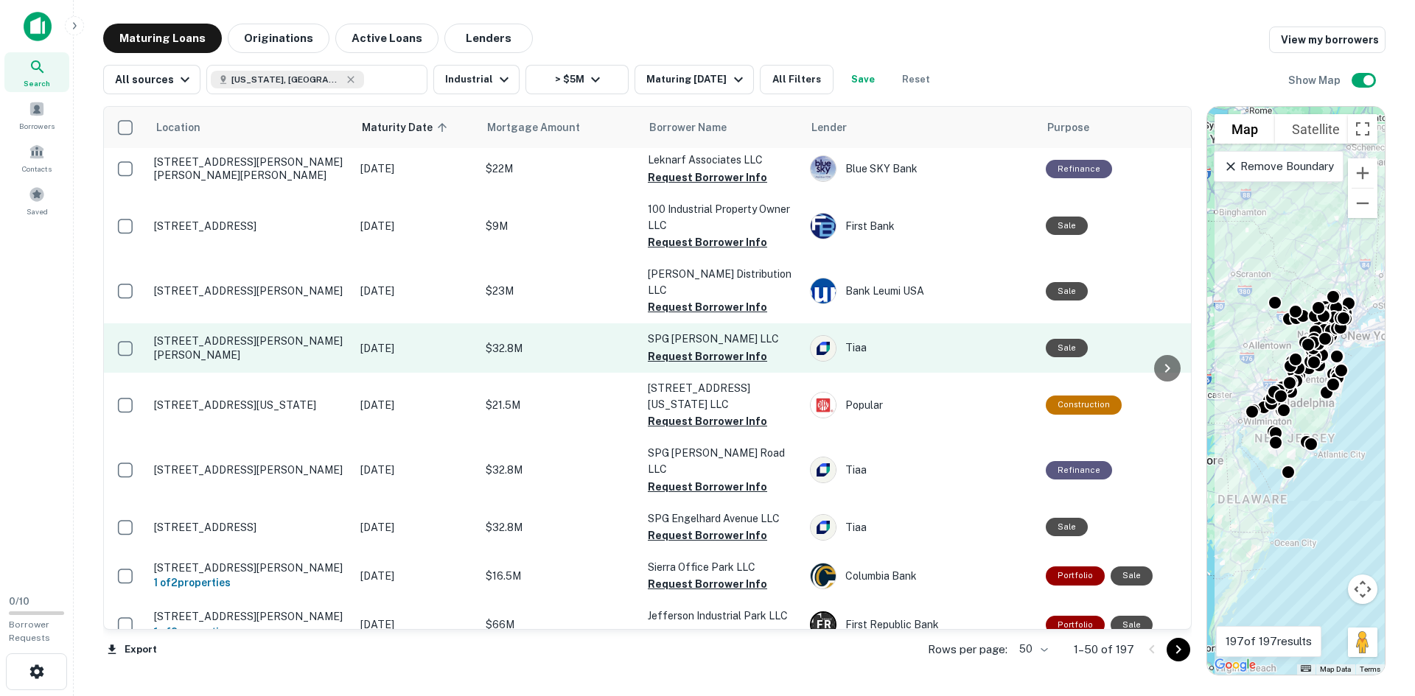
click at [212, 324] on td "[STREET_ADDRESS][PERSON_NAME][PERSON_NAME]" at bounding box center [250, 348] width 206 height 49
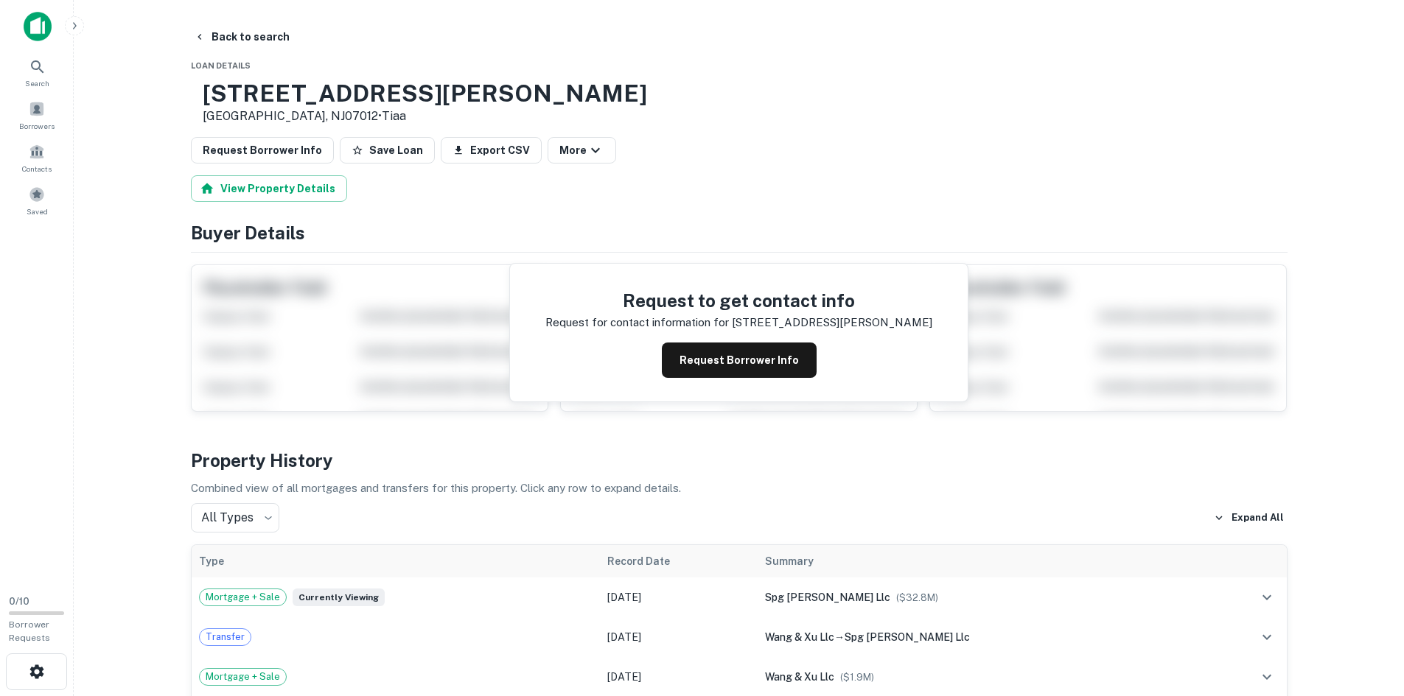
click at [292, 91] on h3 "[STREET_ADDRESS][PERSON_NAME]" at bounding box center [425, 94] width 444 height 28
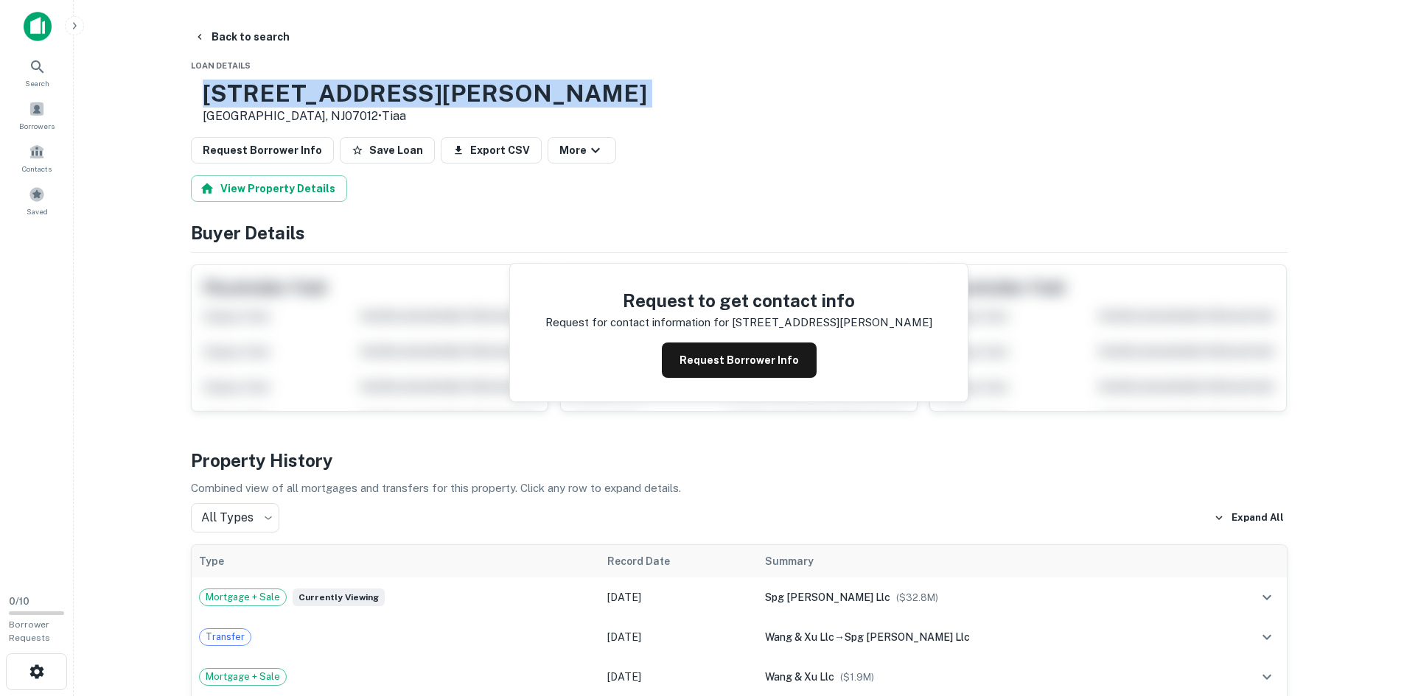
click at [292, 91] on h3 "[STREET_ADDRESS][PERSON_NAME]" at bounding box center [425, 94] width 444 height 28
copy h3 "[STREET_ADDRESS][PERSON_NAME]"
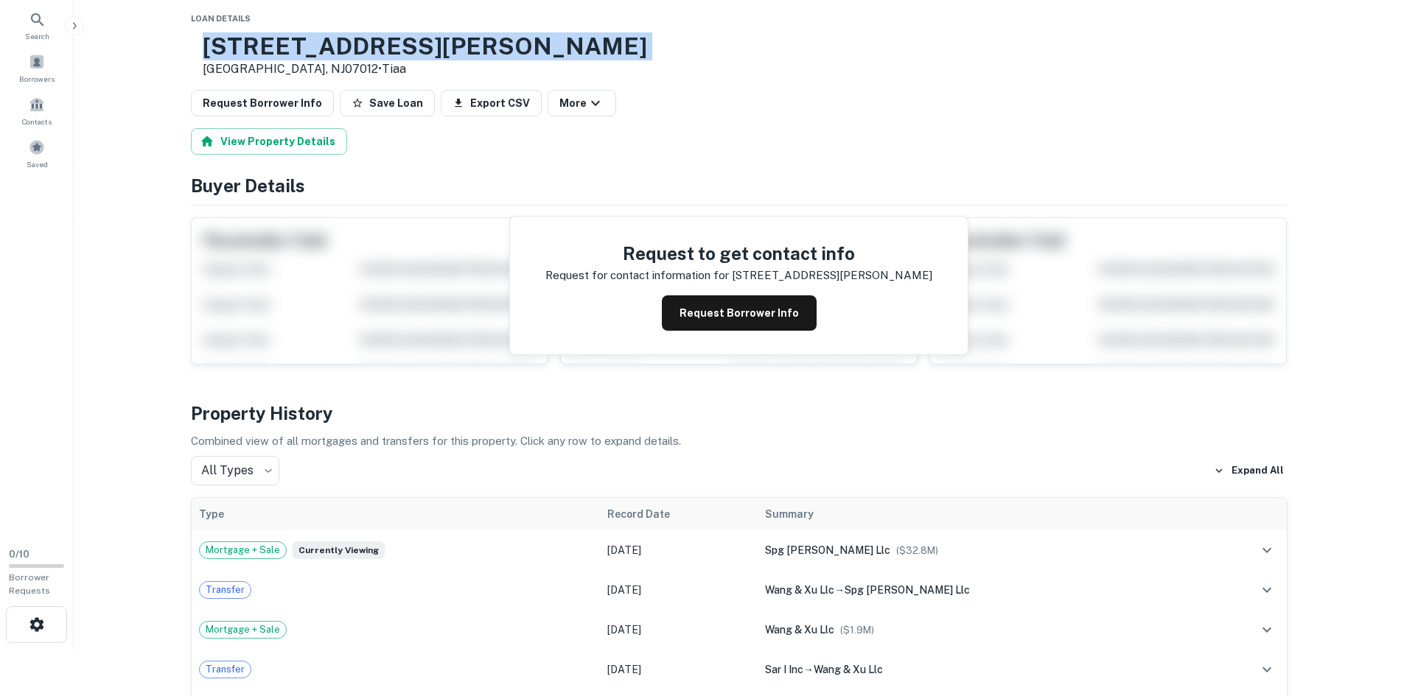
scroll to position [74, 0]
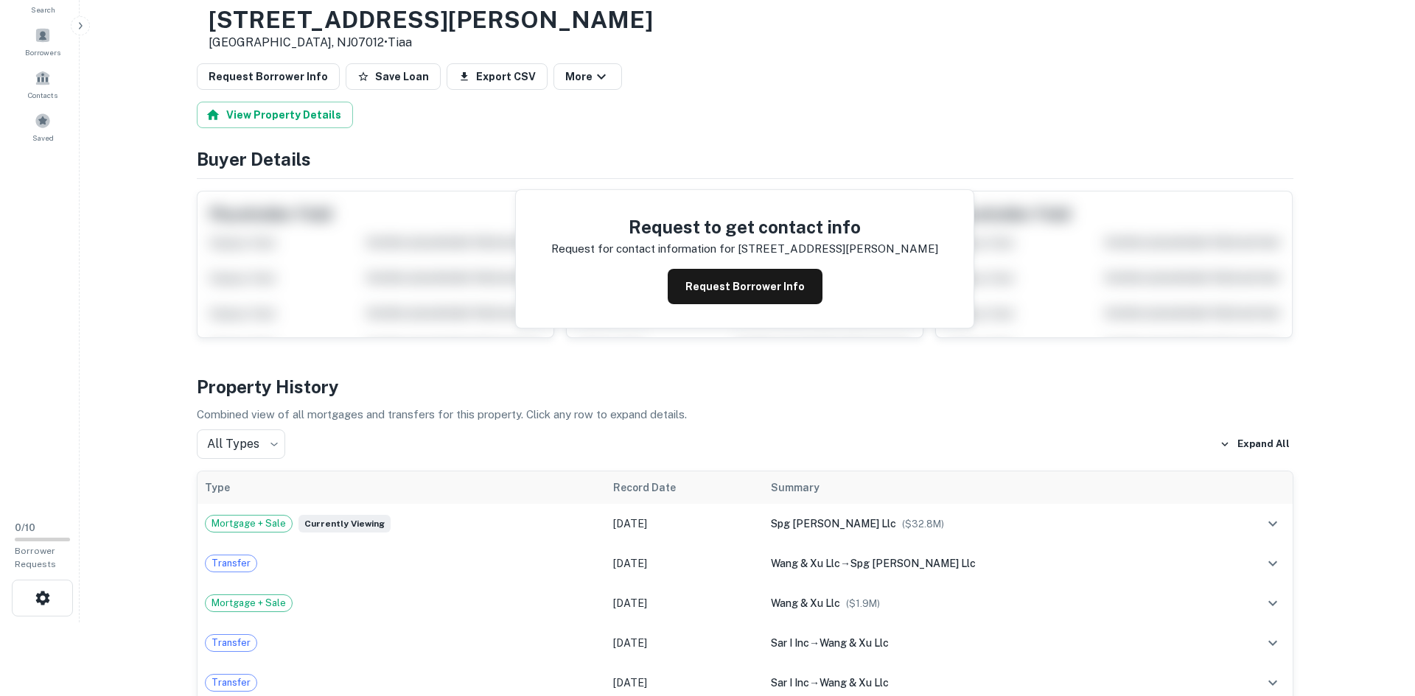
scroll to position [0, 0]
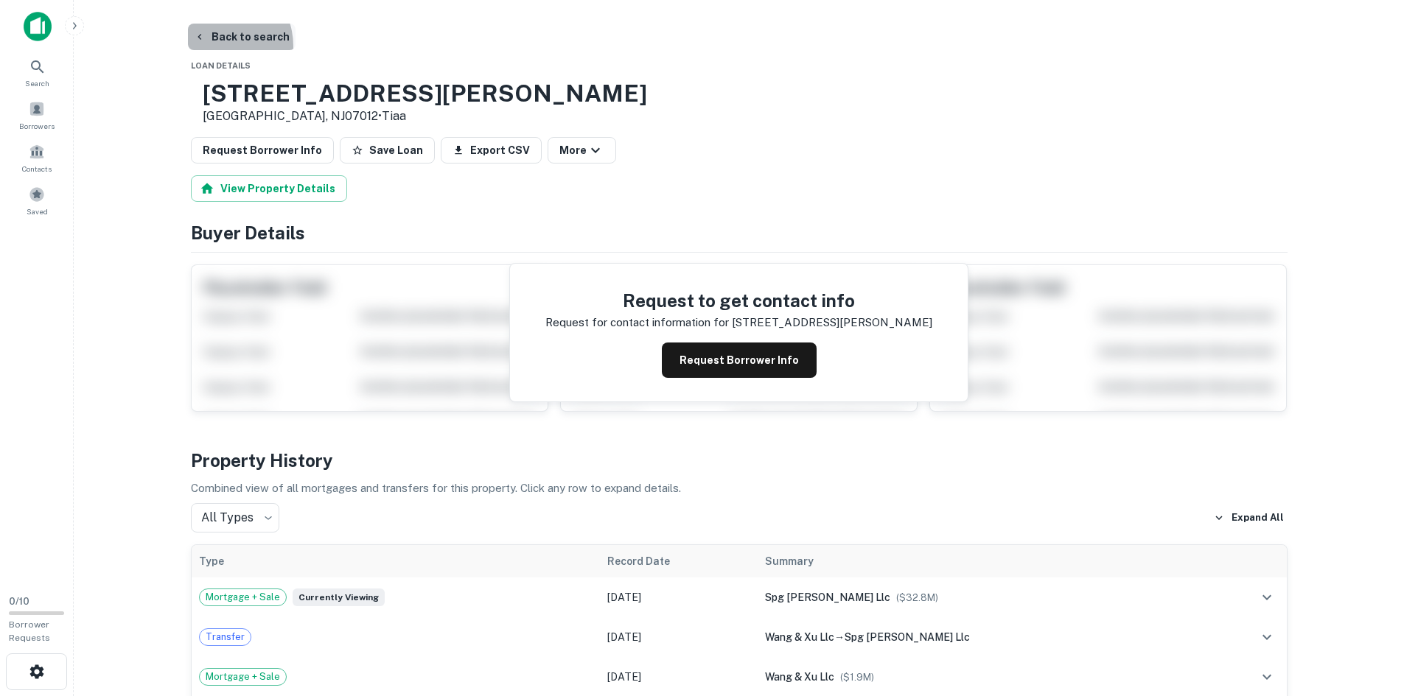
click at [215, 46] on button "Back to search" at bounding box center [242, 37] width 108 height 27
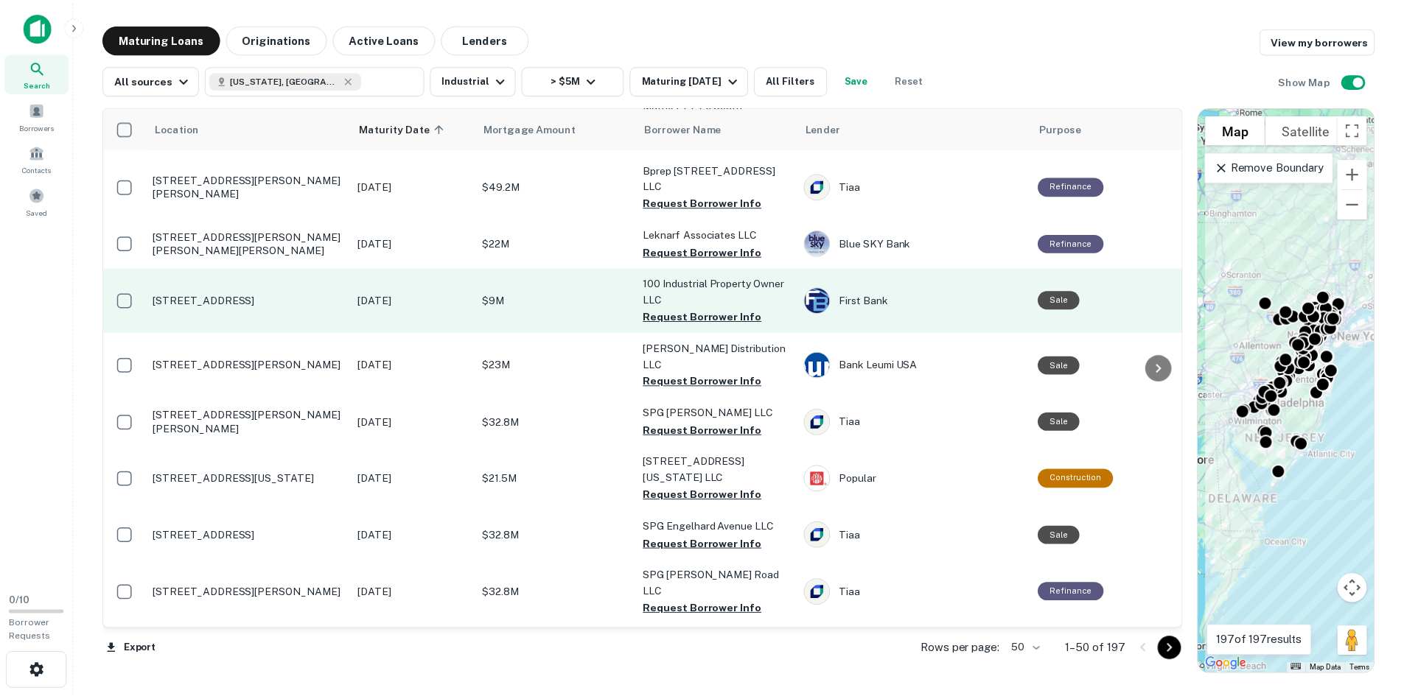
scroll to position [1599, 0]
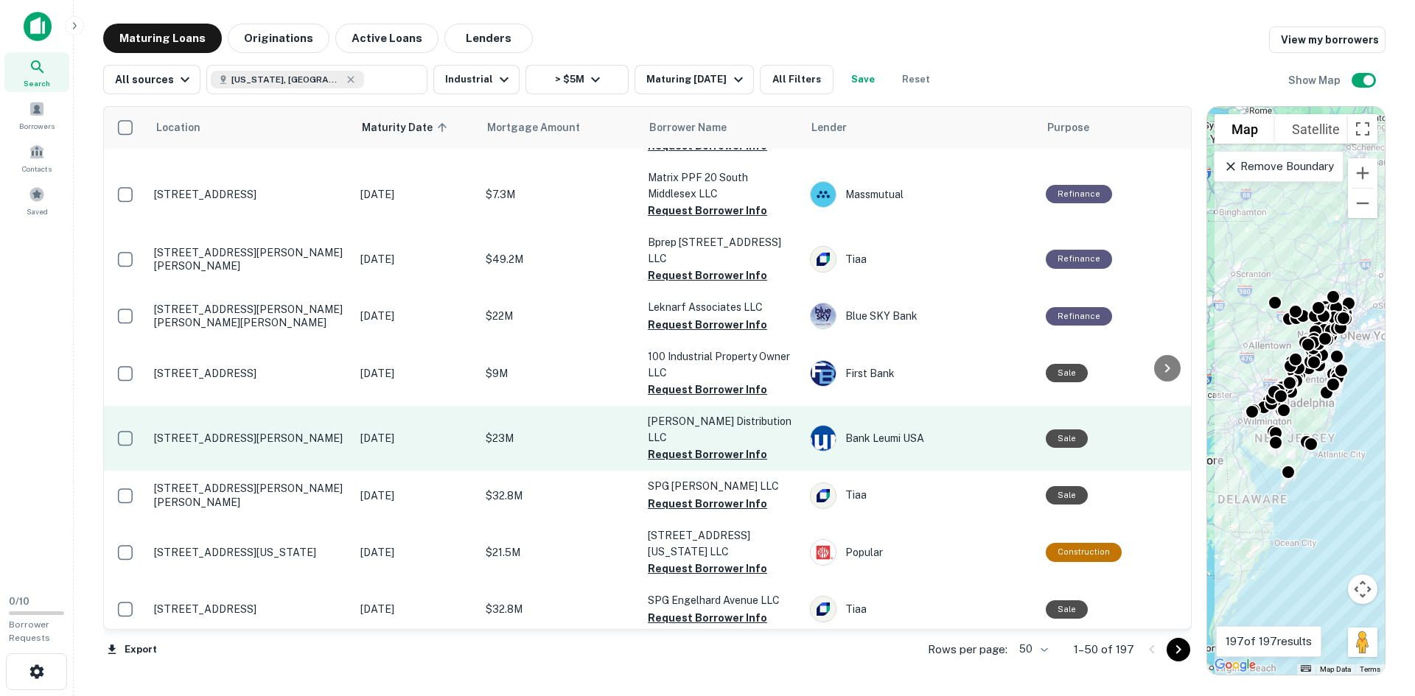
click at [210, 432] on p "[STREET_ADDRESS][PERSON_NAME]" at bounding box center [250, 438] width 192 height 13
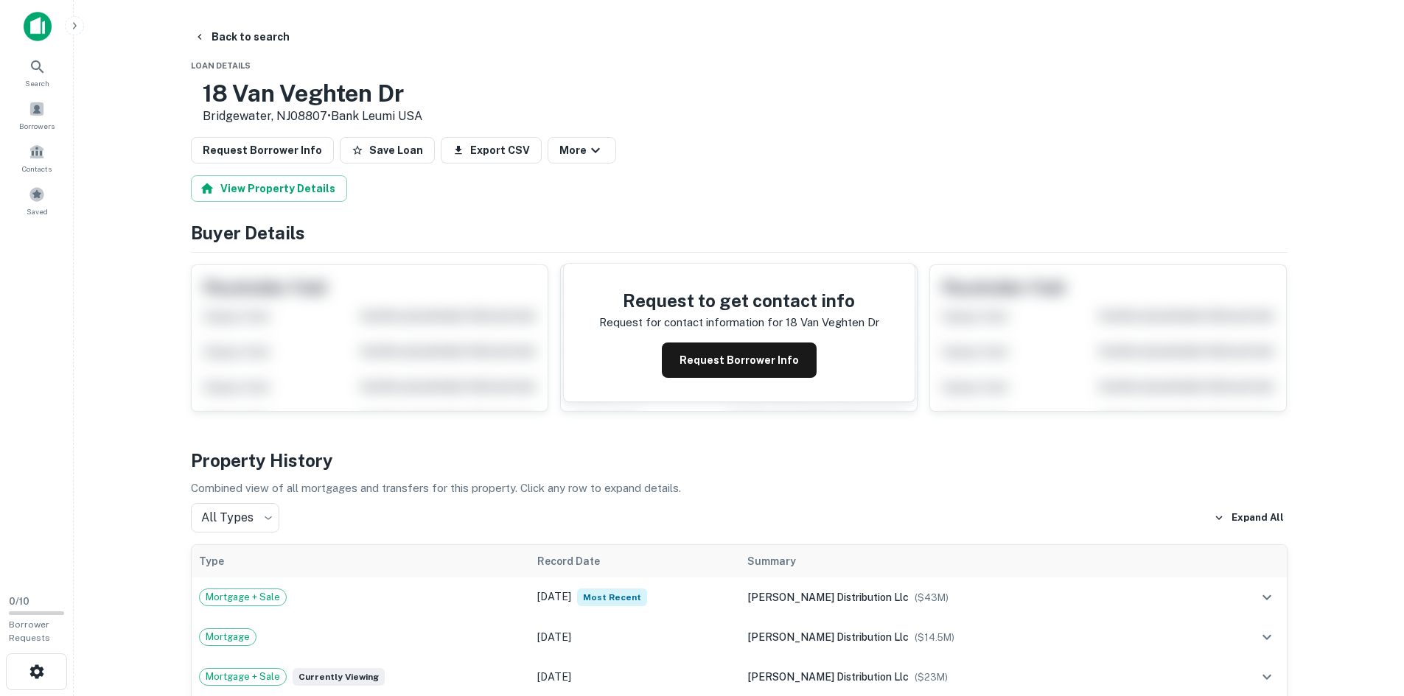
click at [274, 99] on h3 "18 Van Veghten Dr" at bounding box center [313, 94] width 220 height 28
copy h3 "18 Van Veghten Dr"
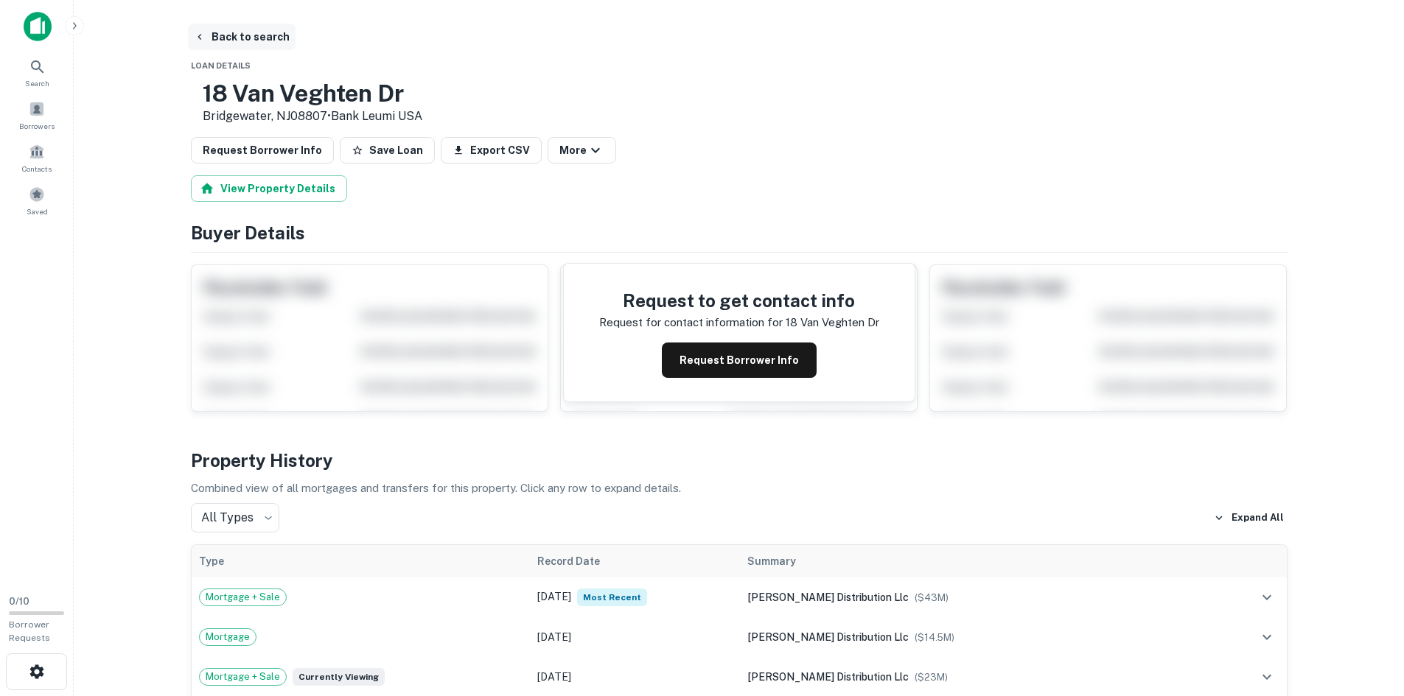
click at [276, 48] on button "Back to search" at bounding box center [242, 37] width 108 height 27
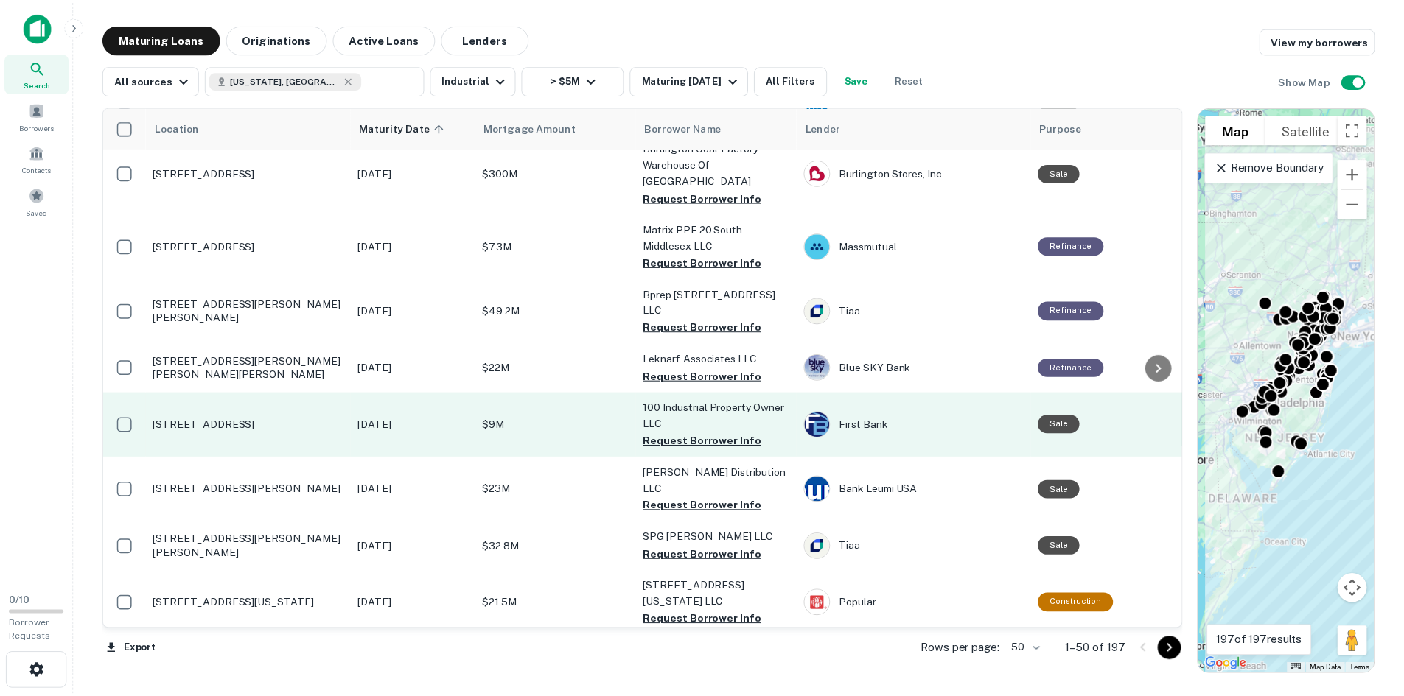
scroll to position [1525, 0]
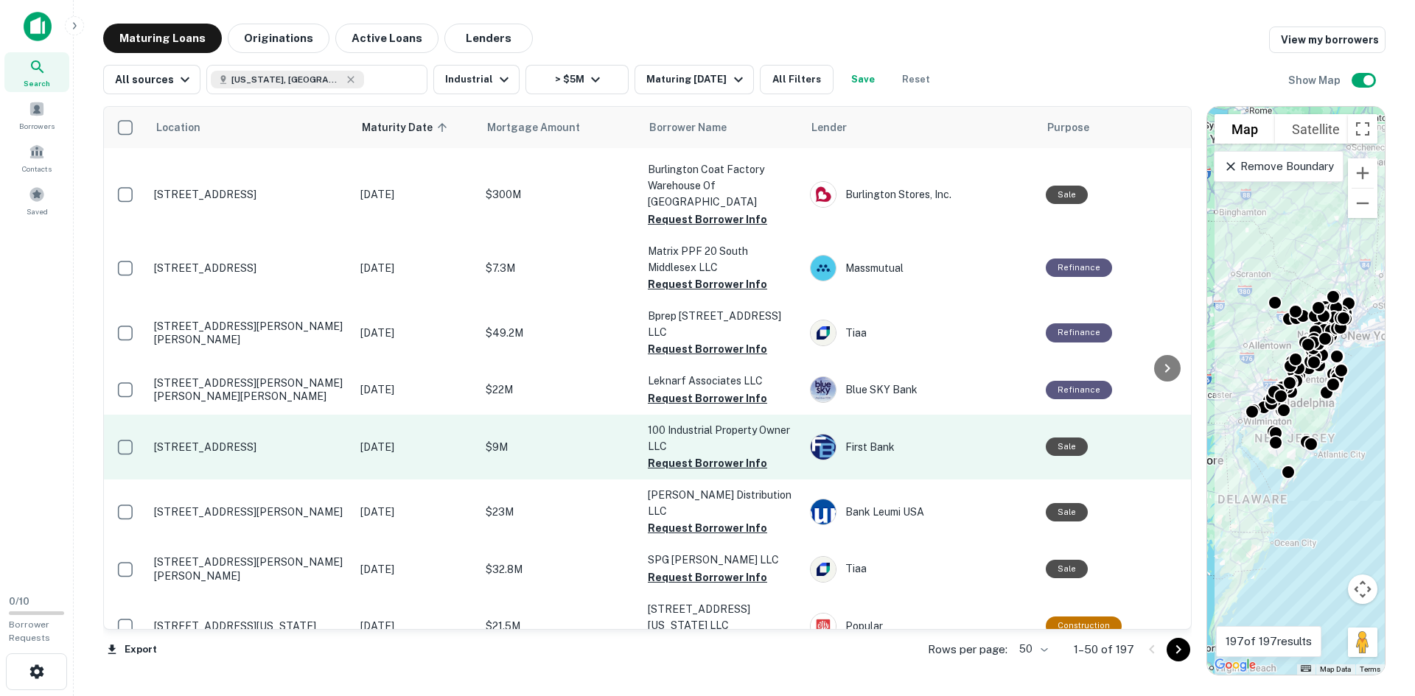
click at [230, 441] on p "[STREET_ADDRESS]" at bounding box center [250, 447] width 192 height 13
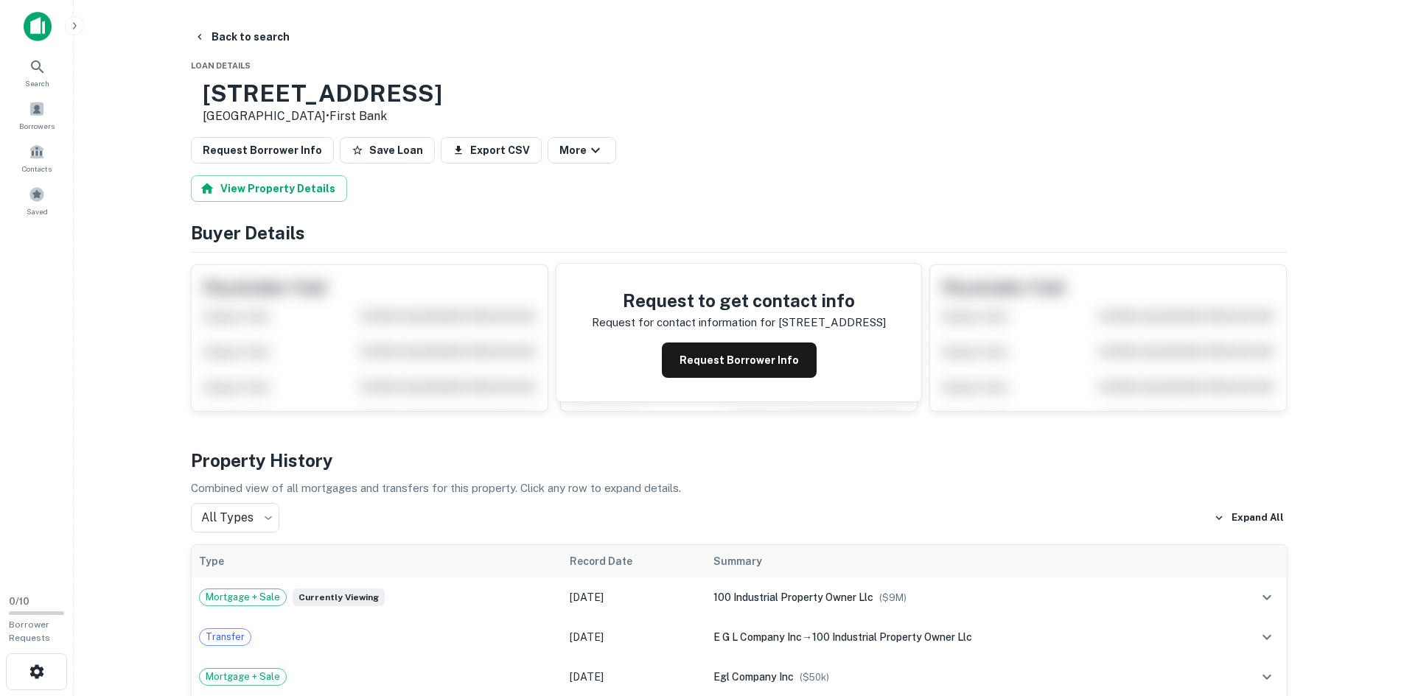
click at [315, 91] on h3 "[STREET_ADDRESS]" at bounding box center [323, 94] width 240 height 28
copy h3 "[STREET_ADDRESS]"
click at [96, 223] on main "Back to search Loan Details [STREET_ADDRESS] • First Bank Request Borrower Info…" at bounding box center [739, 348] width 1330 height 696
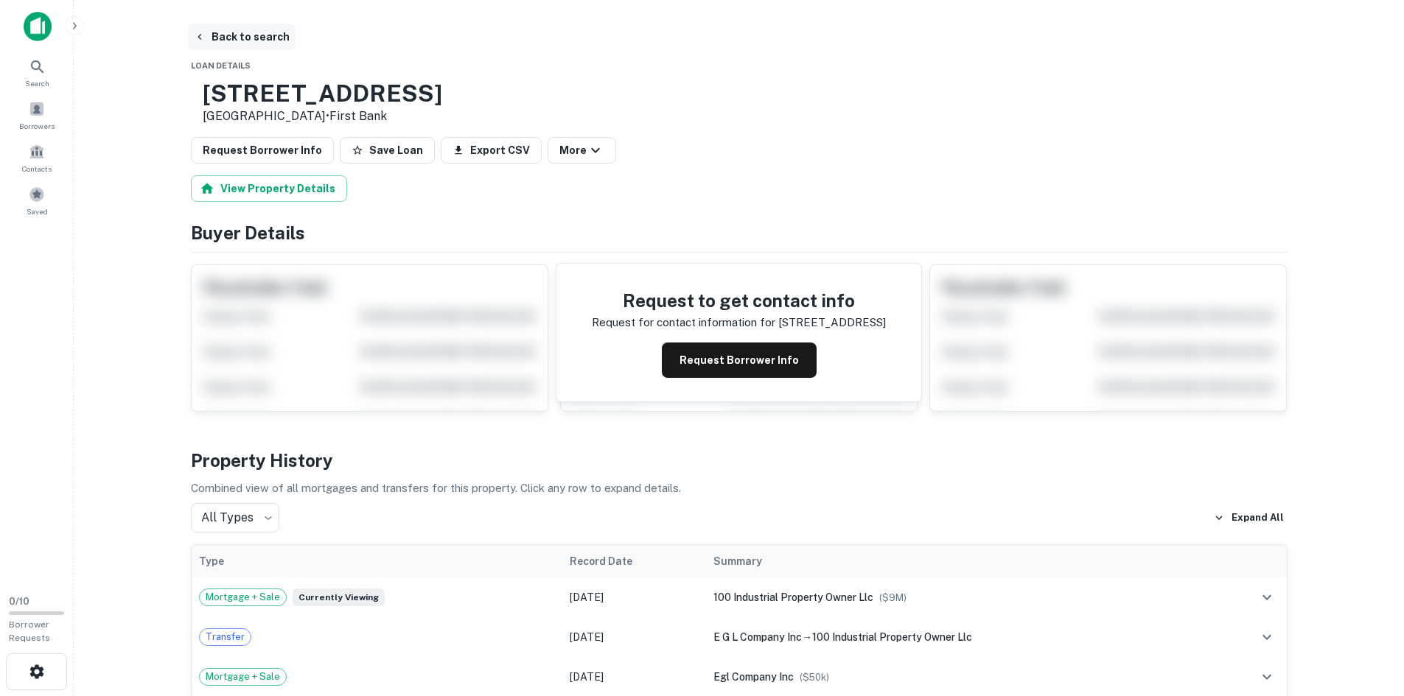
click at [267, 46] on button "Back to search" at bounding box center [242, 37] width 108 height 27
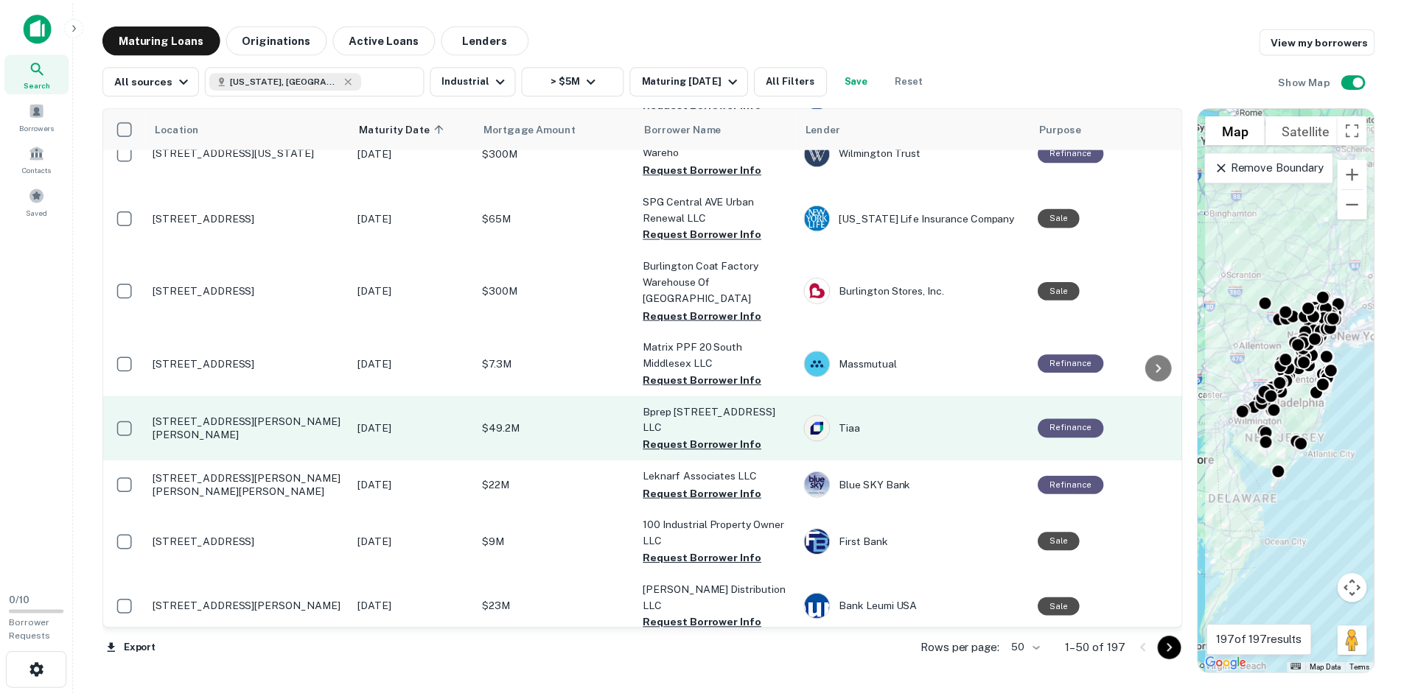
scroll to position [1474, 0]
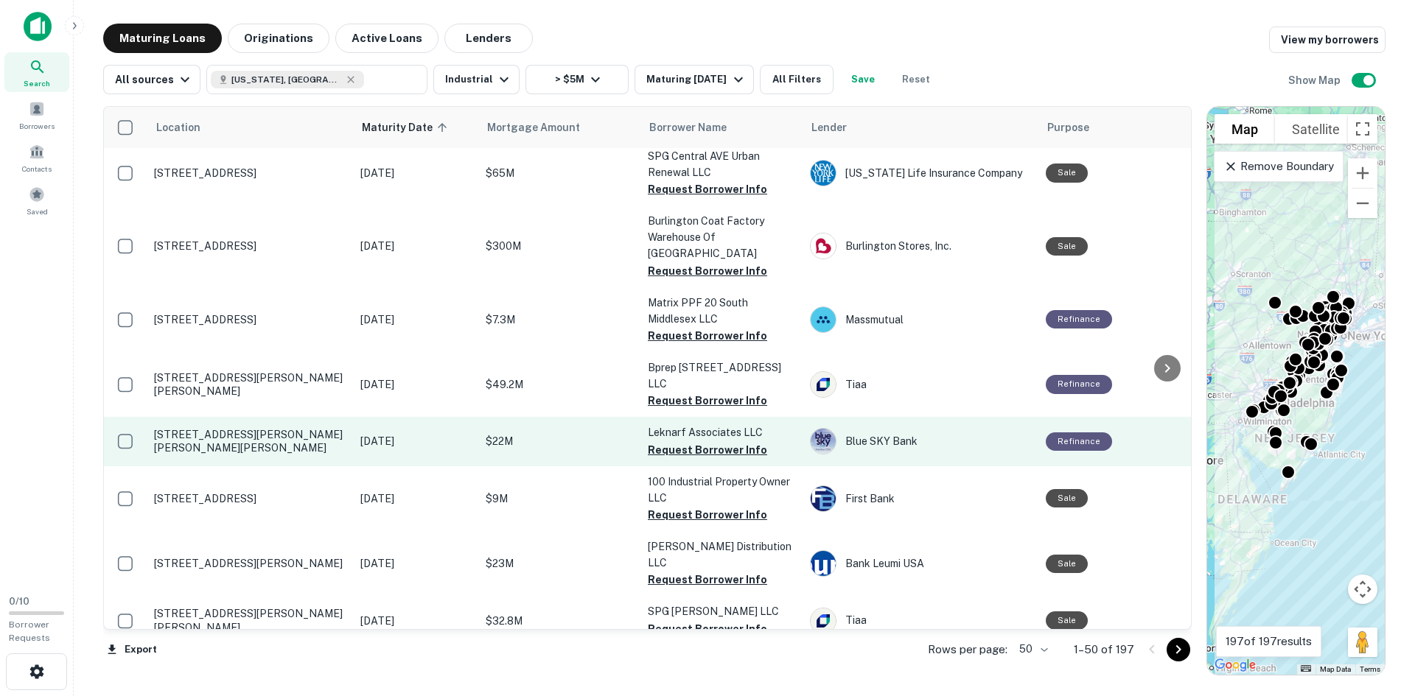
click at [217, 428] on p "[STREET_ADDRESS][PERSON_NAME][PERSON_NAME][PERSON_NAME]" at bounding box center [250, 441] width 192 height 27
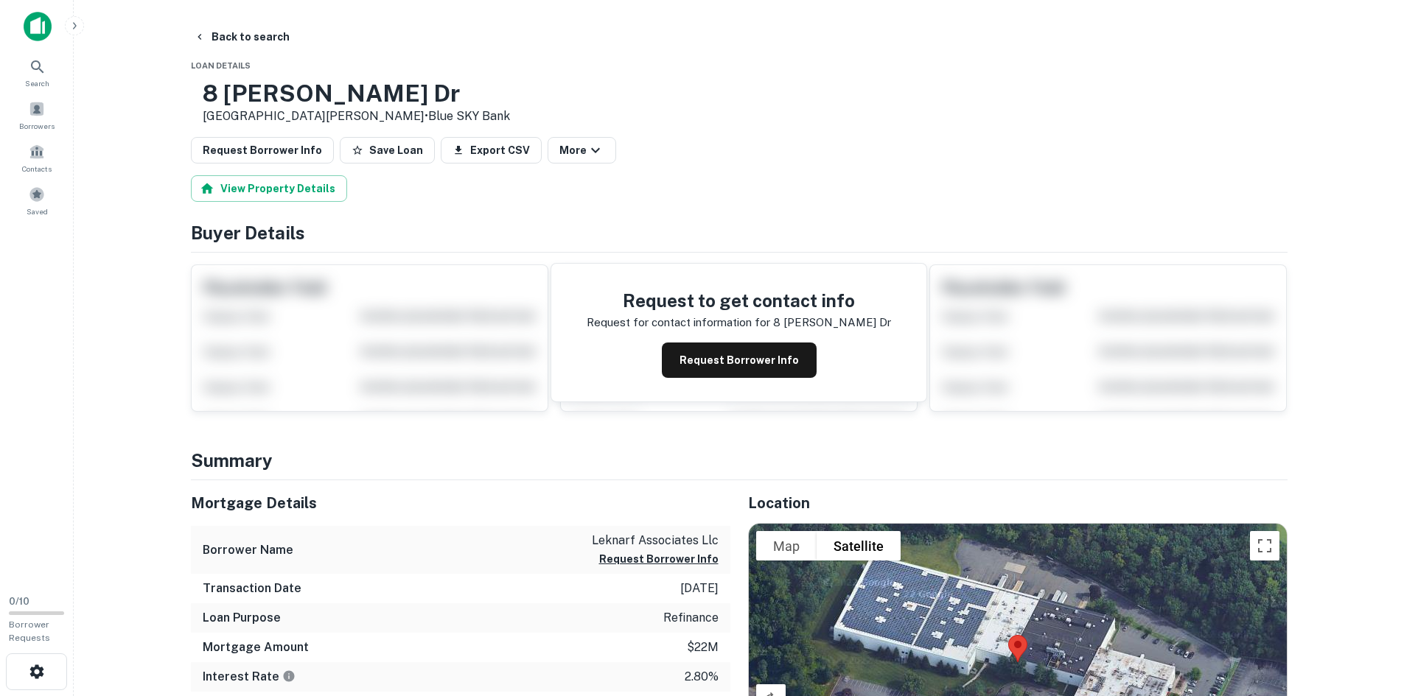
click at [281, 89] on h3 "8 [PERSON_NAME] Dr" at bounding box center [356, 94] width 307 height 28
click at [228, 41] on button "Back to search" at bounding box center [242, 37] width 108 height 27
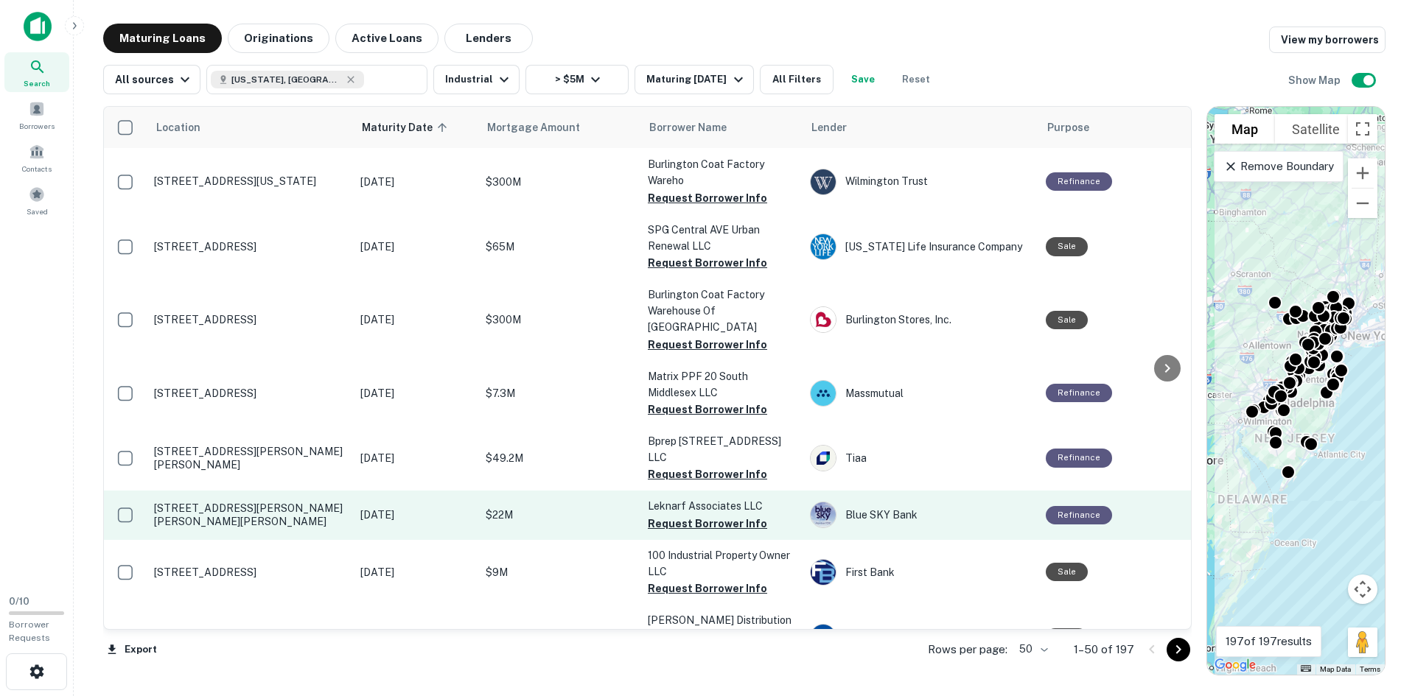
scroll to position [1474, 0]
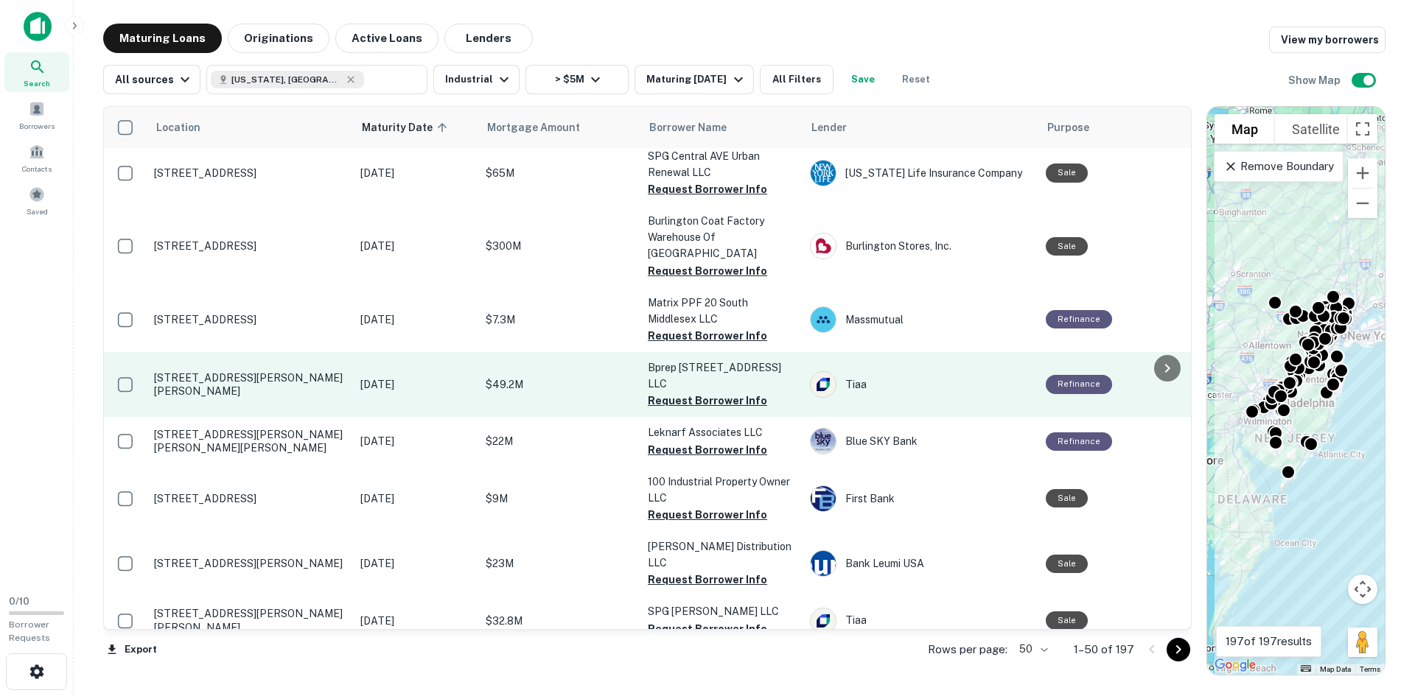
click at [192, 371] on p "[STREET_ADDRESS][PERSON_NAME][PERSON_NAME]" at bounding box center [250, 384] width 192 height 27
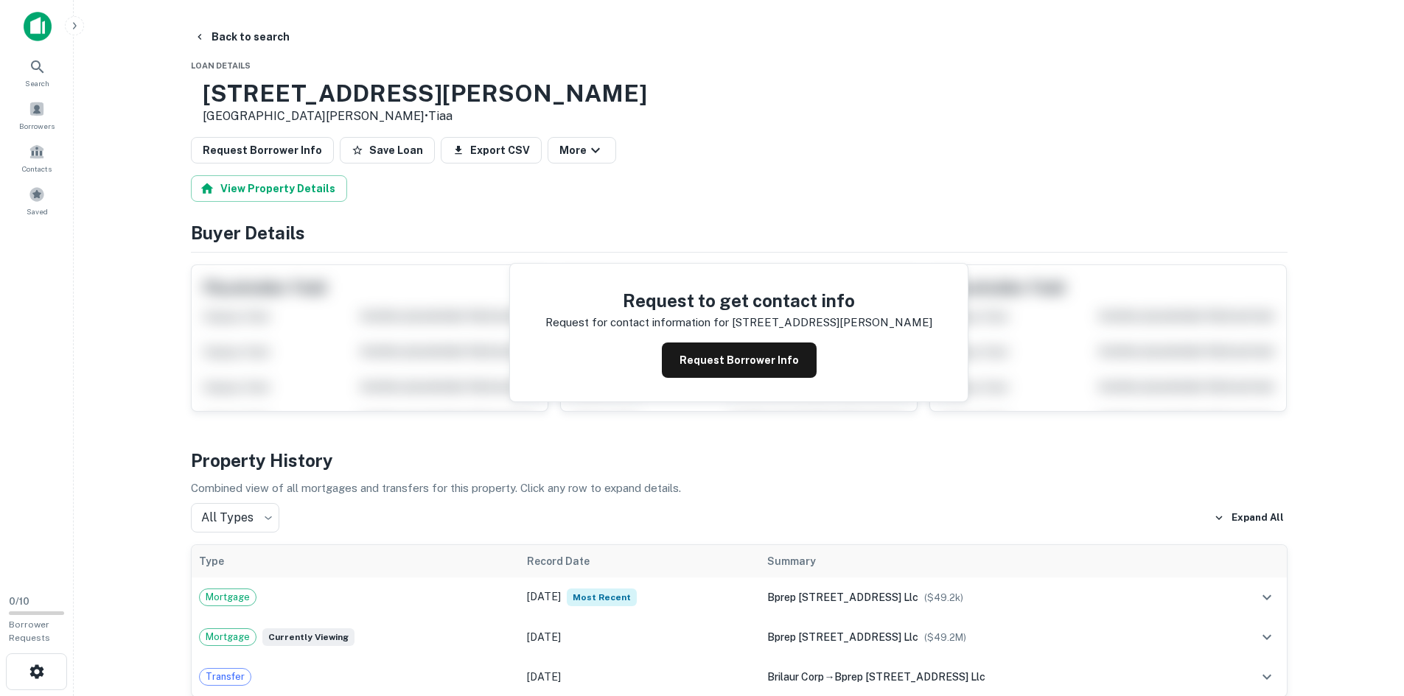
click at [285, 105] on h3 "[STREET_ADDRESS][PERSON_NAME]" at bounding box center [425, 94] width 444 height 28
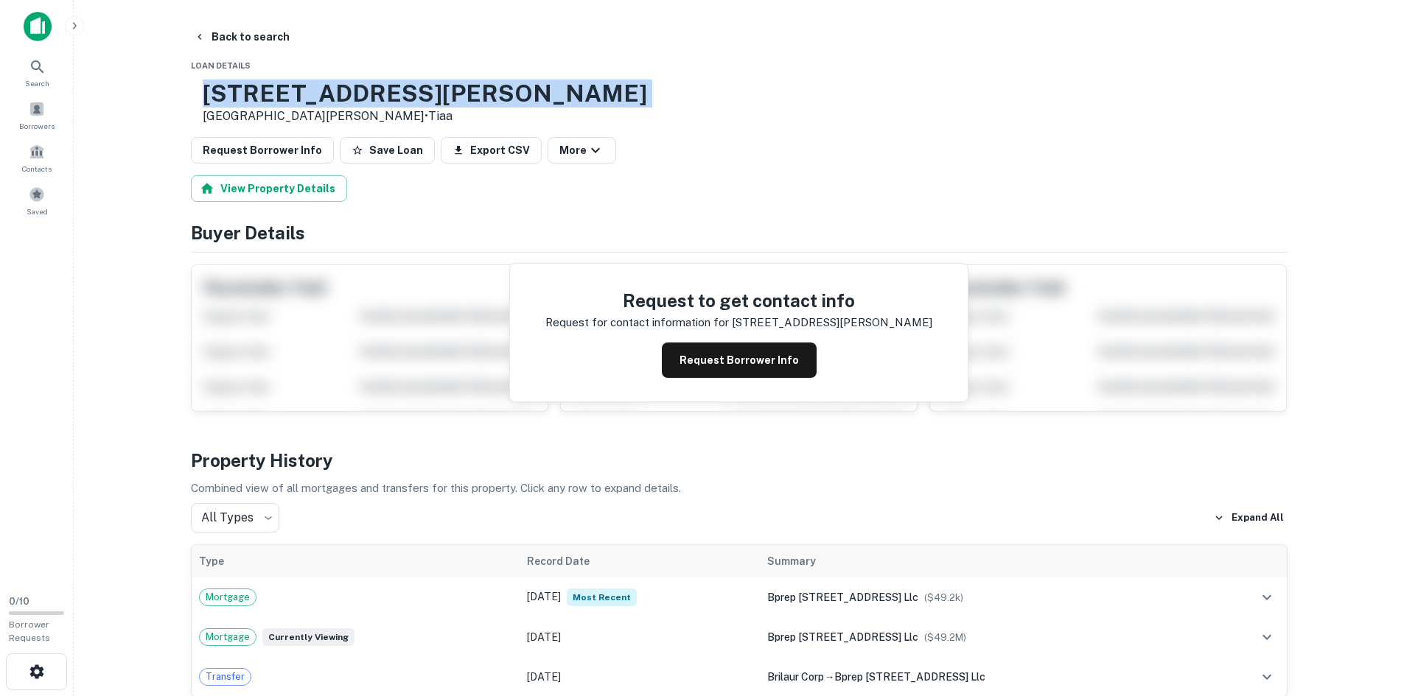
click at [285, 105] on h3 "[STREET_ADDRESS][PERSON_NAME]" at bounding box center [425, 94] width 444 height 28
click at [242, 30] on button "Back to search" at bounding box center [242, 37] width 108 height 27
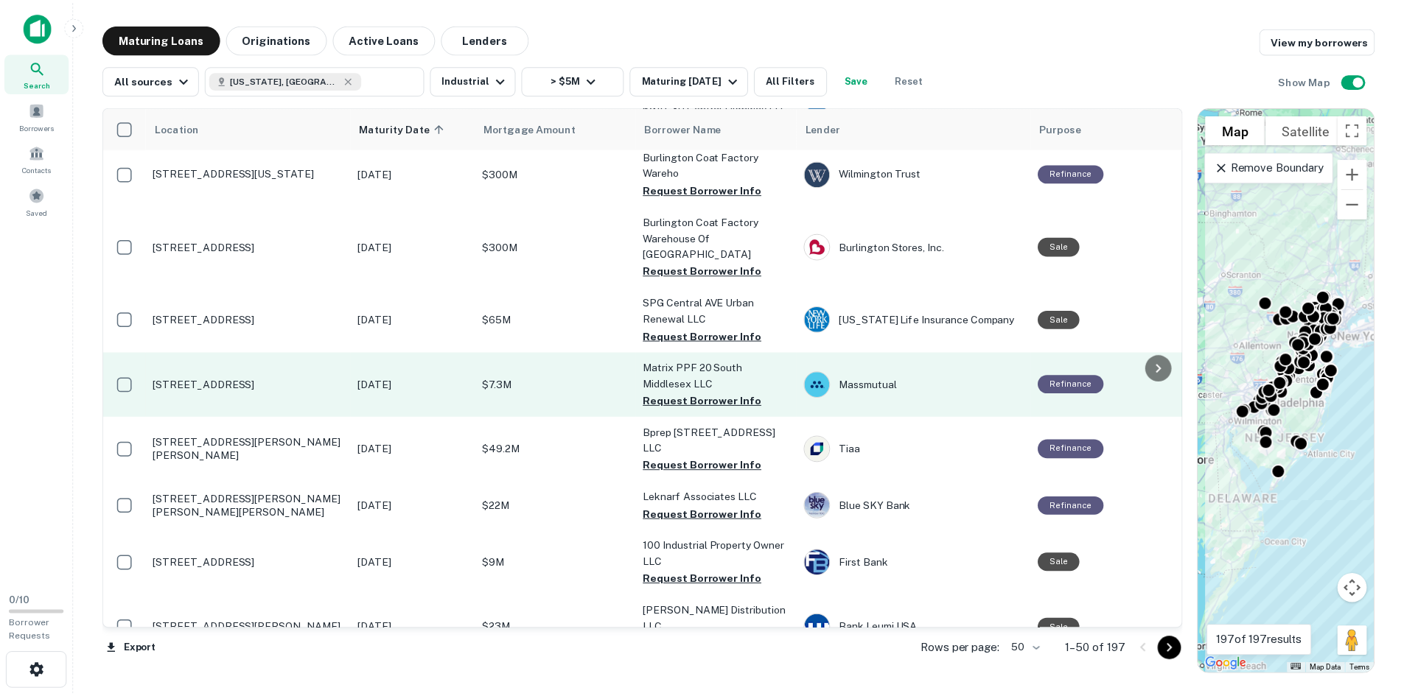
scroll to position [1335, 0]
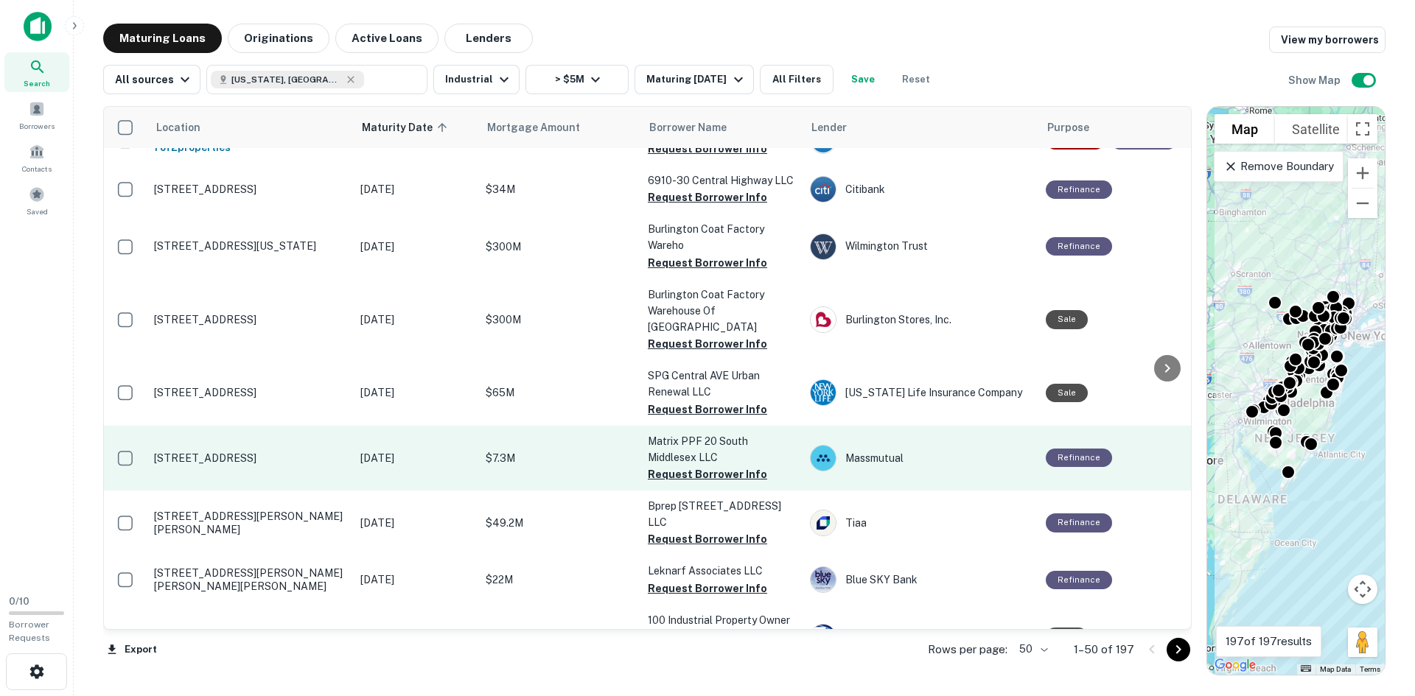
click at [222, 452] on p "[STREET_ADDRESS]" at bounding box center [250, 458] width 192 height 13
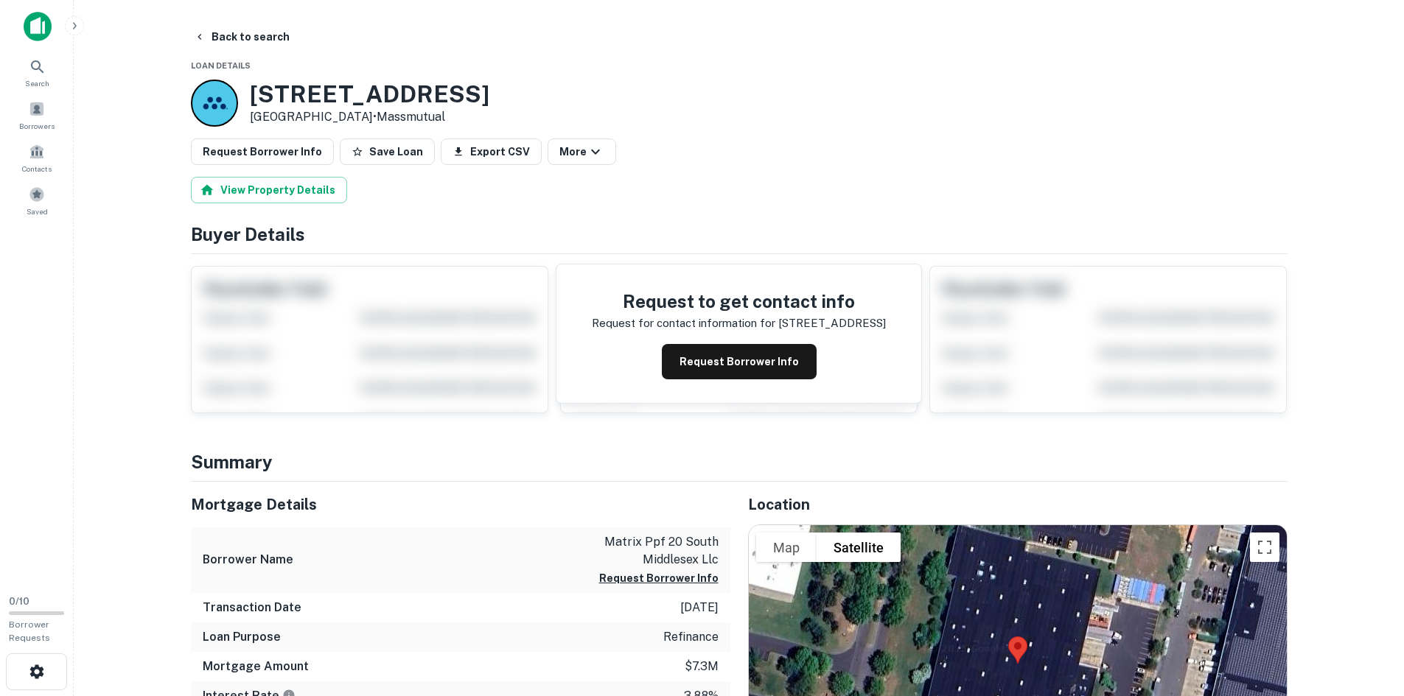
click at [293, 84] on h3 "[STREET_ADDRESS]" at bounding box center [370, 94] width 240 height 28
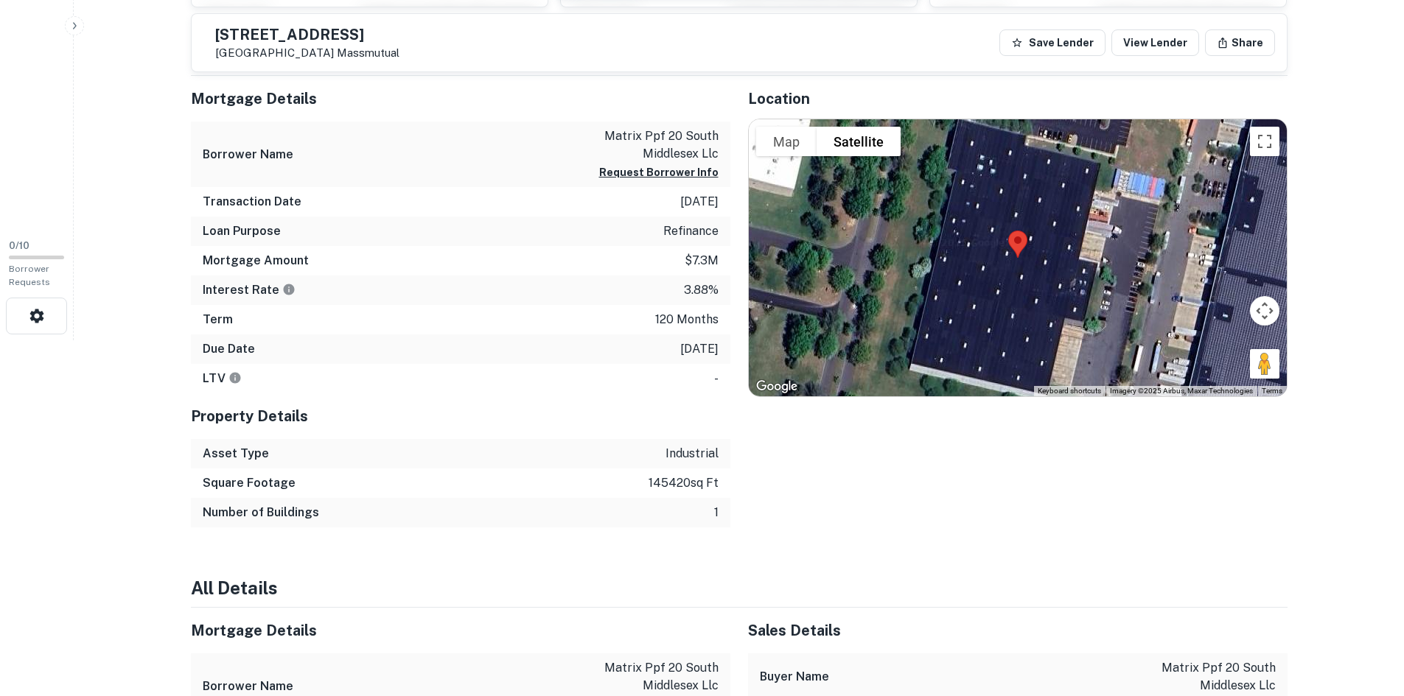
scroll to position [368, 0]
